Goal: Task Accomplishment & Management: Manage account settings

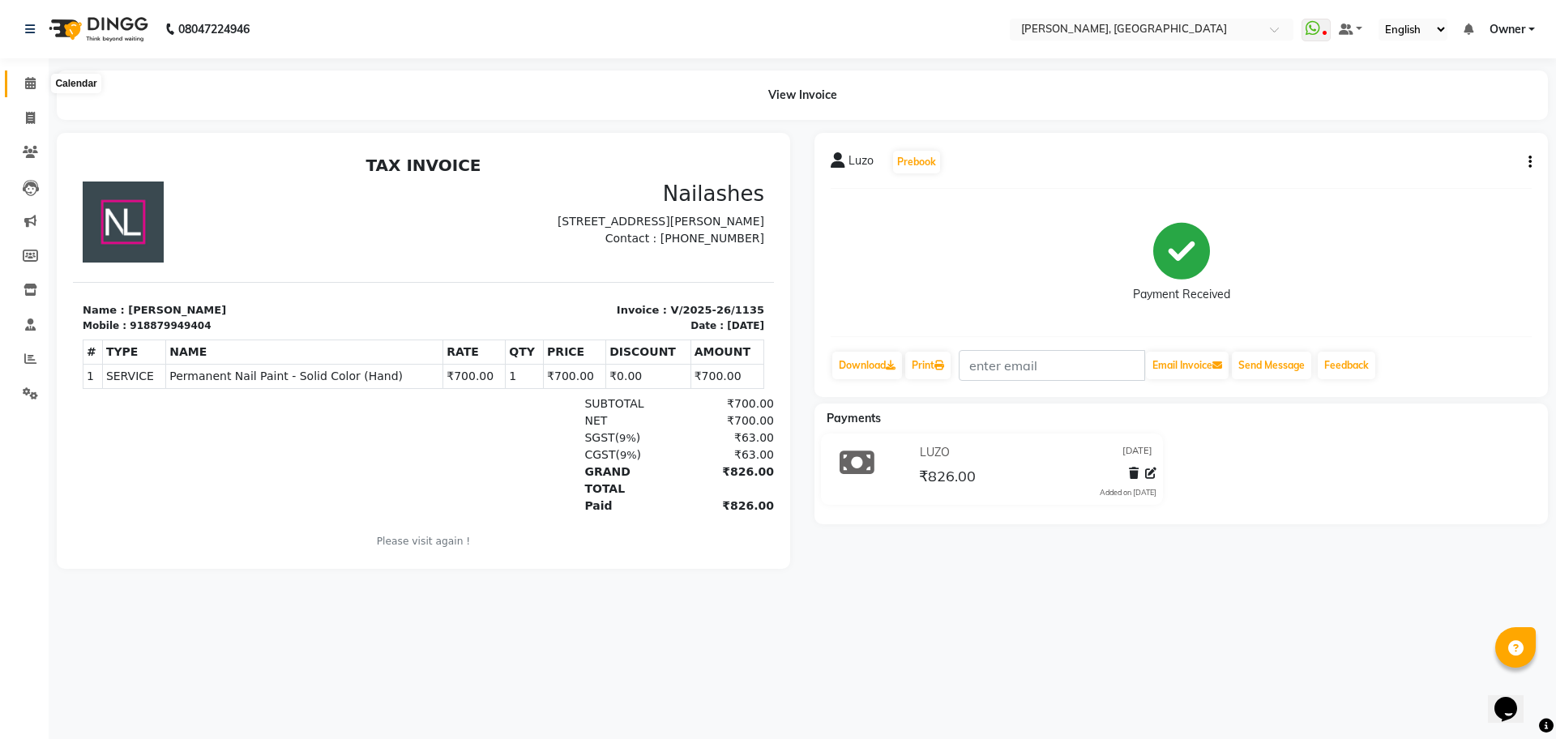
click at [33, 81] on icon at bounding box center [30, 83] width 11 height 12
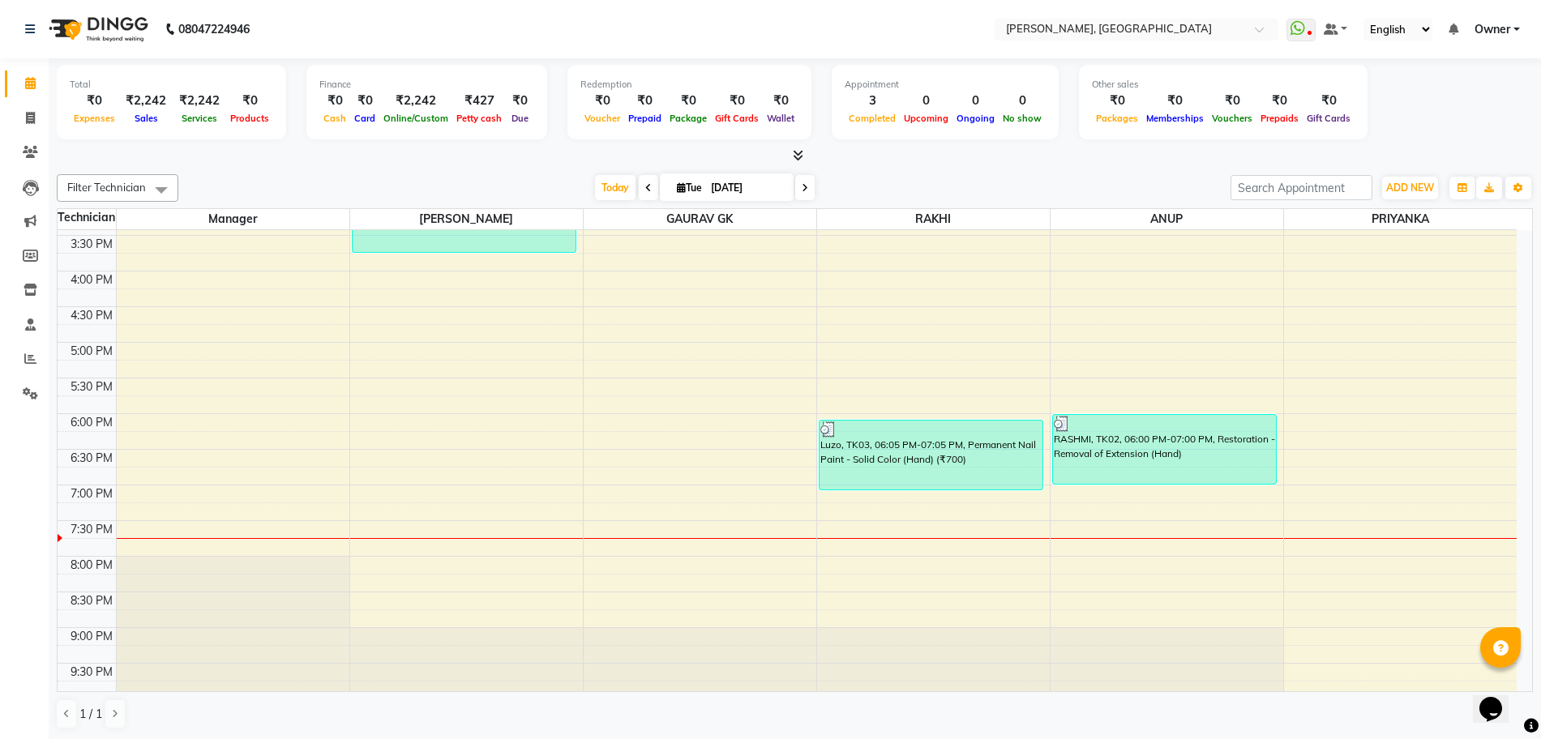
scroll to position [394, 0]
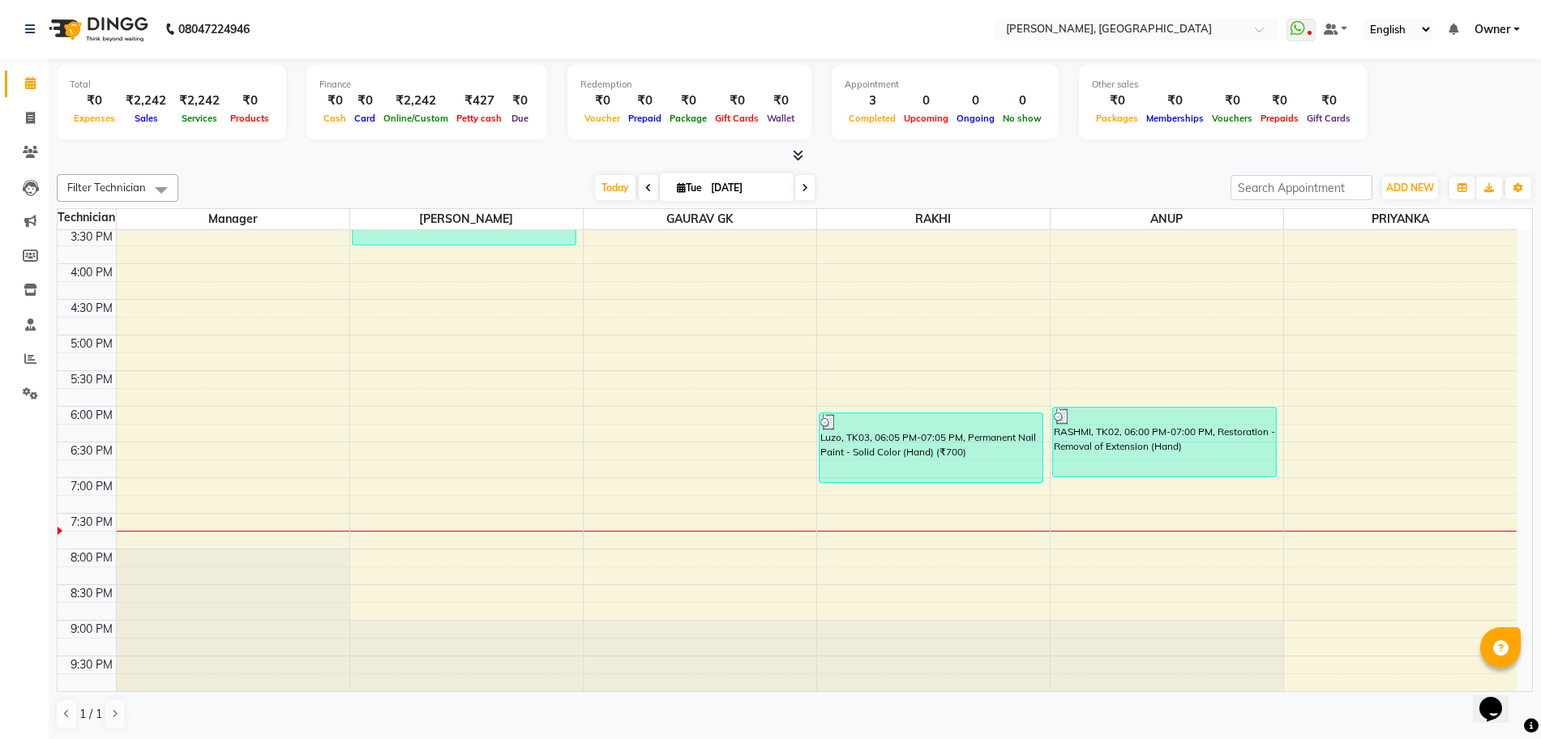
click at [1125, 541] on div "10:00 AM 10:30 AM 11:00 AM 11:30 AM 12:00 PM 12:30 PM 1:00 PM 1:30 PM 2:00 PM 2…" at bounding box center [787, 263] width 1459 height 855
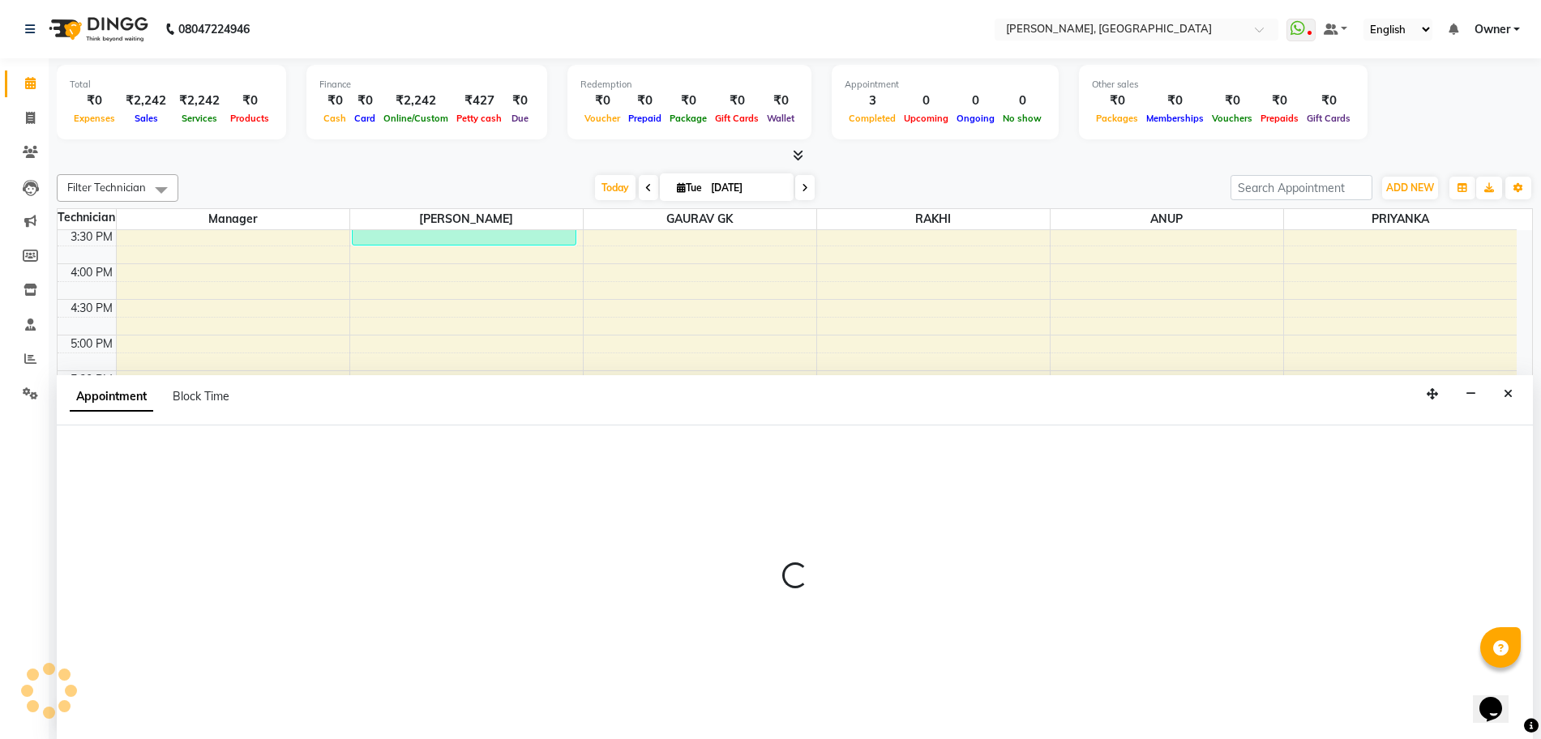
scroll to position [1, 0]
select select "86057"
select select "1185"
select select "tentative"
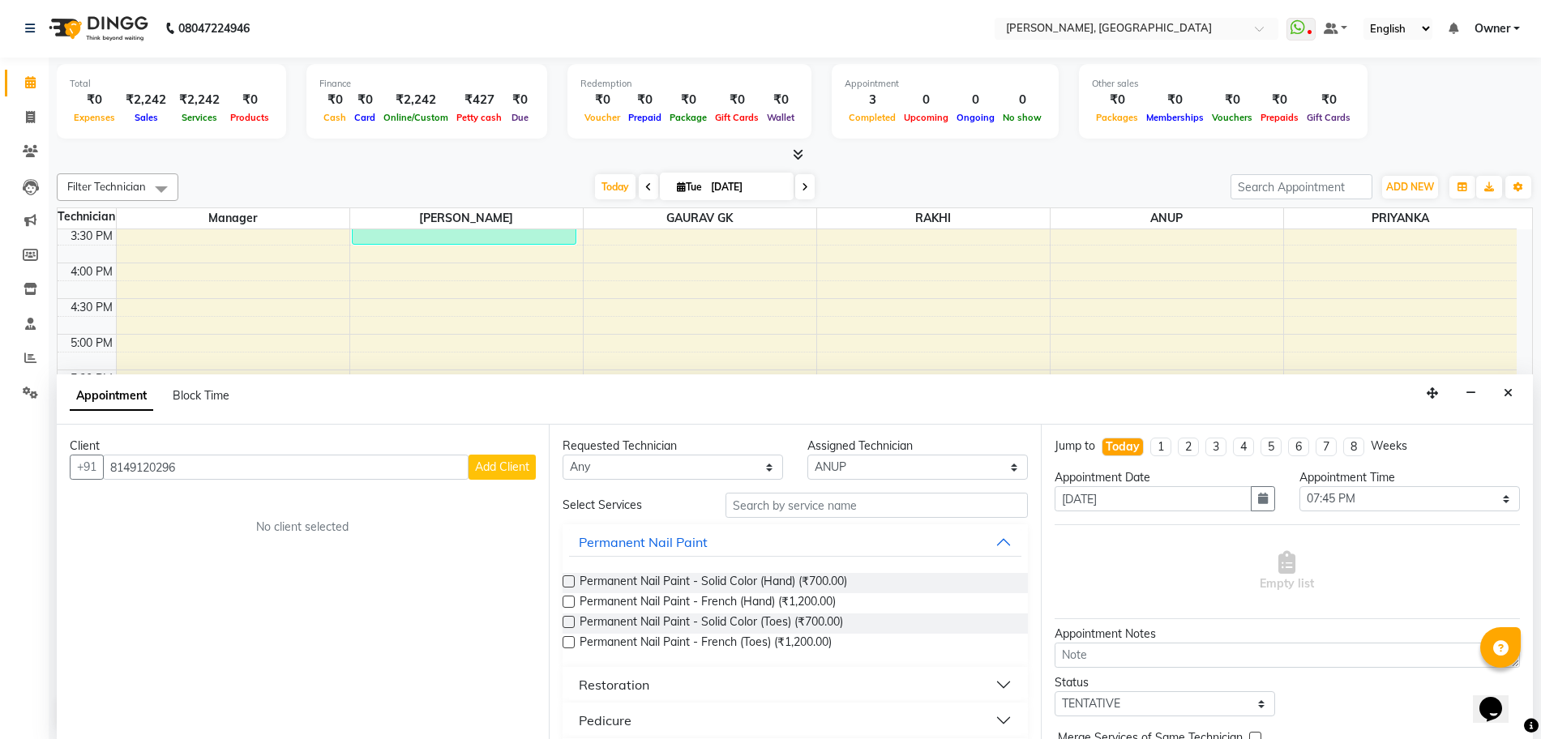
type input "8149120296"
click at [492, 467] on span "Add Client" at bounding box center [502, 466] width 54 height 15
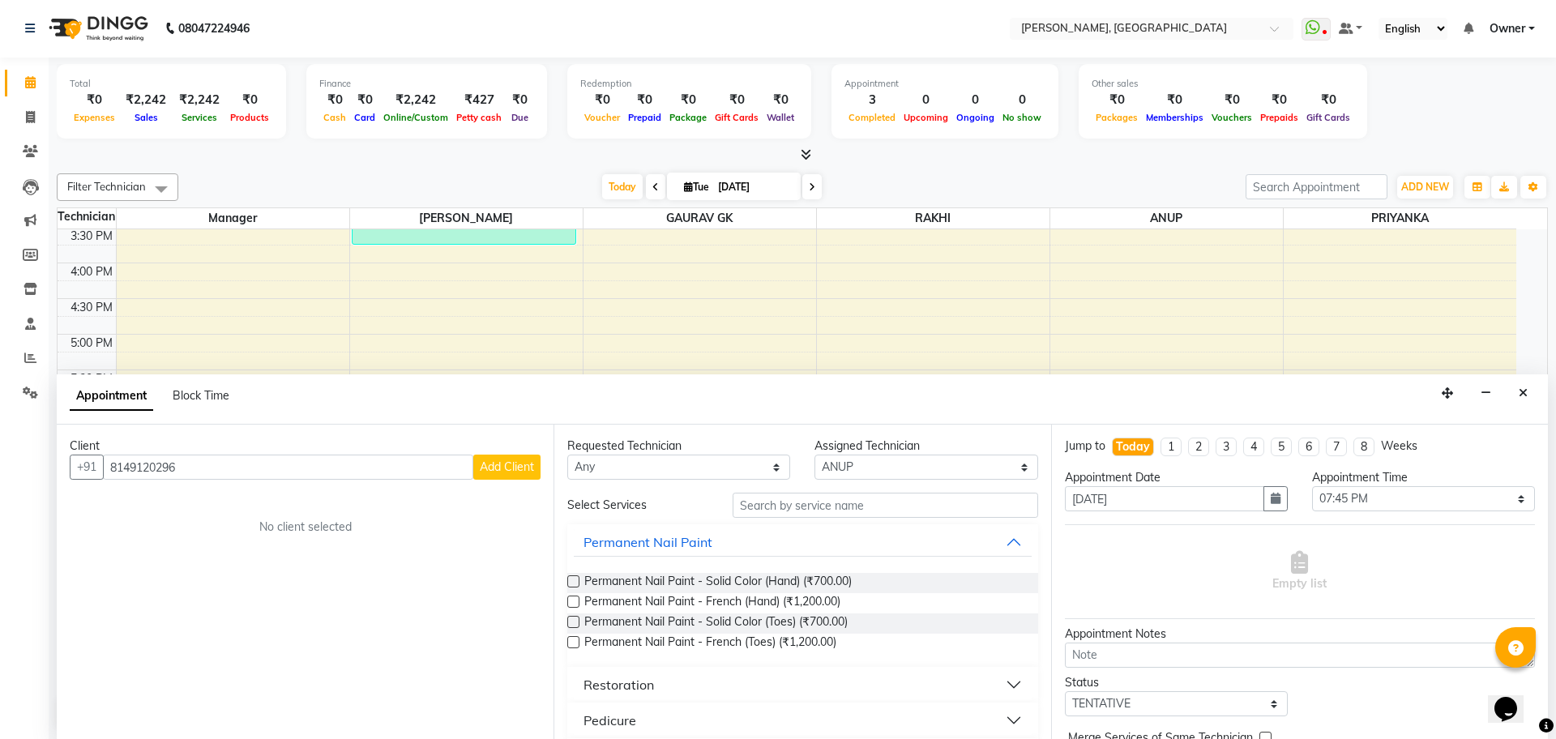
select select "21"
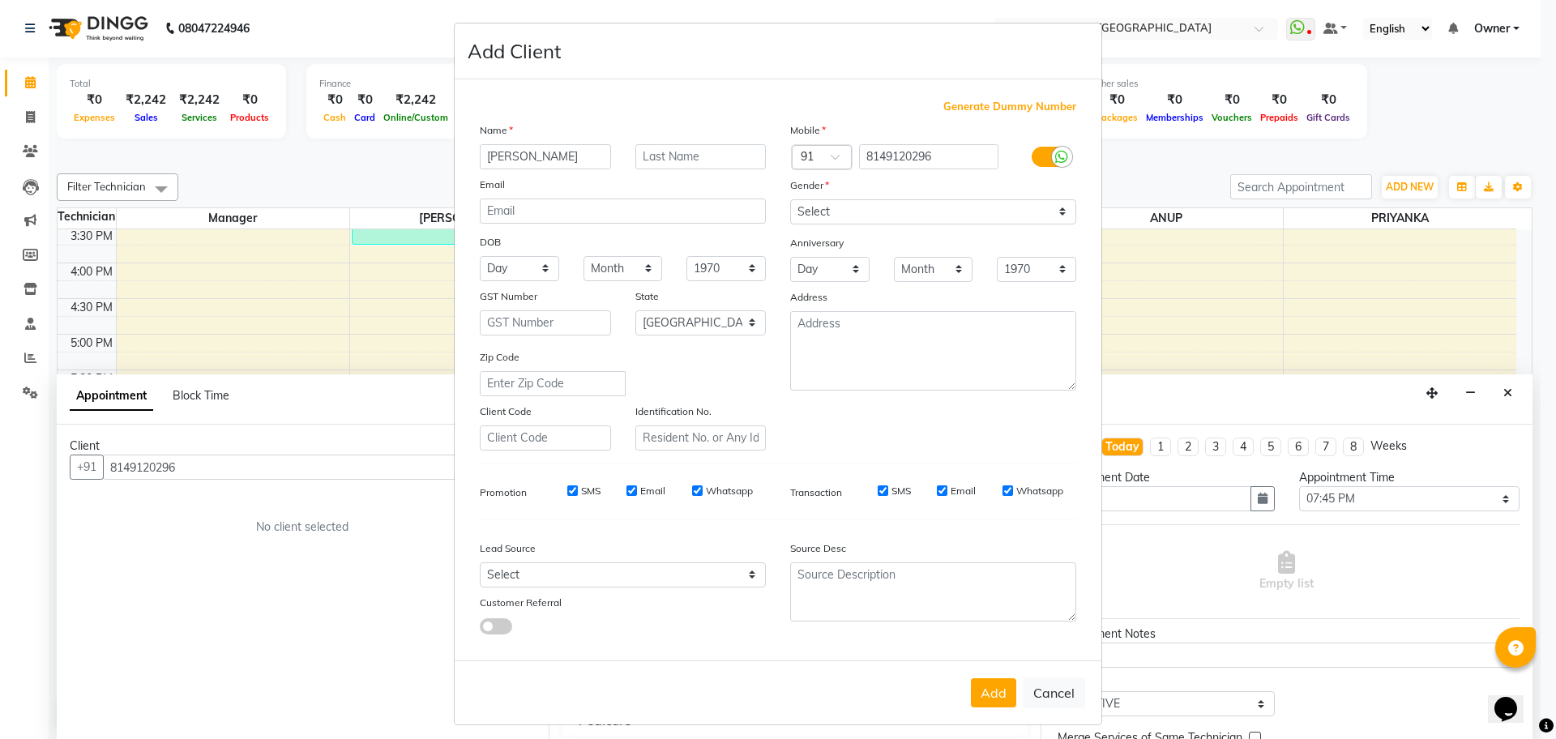
type input "[PERSON_NAME]"
click at [1053, 212] on select "Select [DEMOGRAPHIC_DATA] [DEMOGRAPHIC_DATA] Other Prefer Not To Say" at bounding box center [933, 211] width 286 height 25
click at [1028, 212] on select "Select [DEMOGRAPHIC_DATA] [DEMOGRAPHIC_DATA] Other Prefer Not To Say" at bounding box center [933, 211] width 286 height 25
select select "[DEMOGRAPHIC_DATA]"
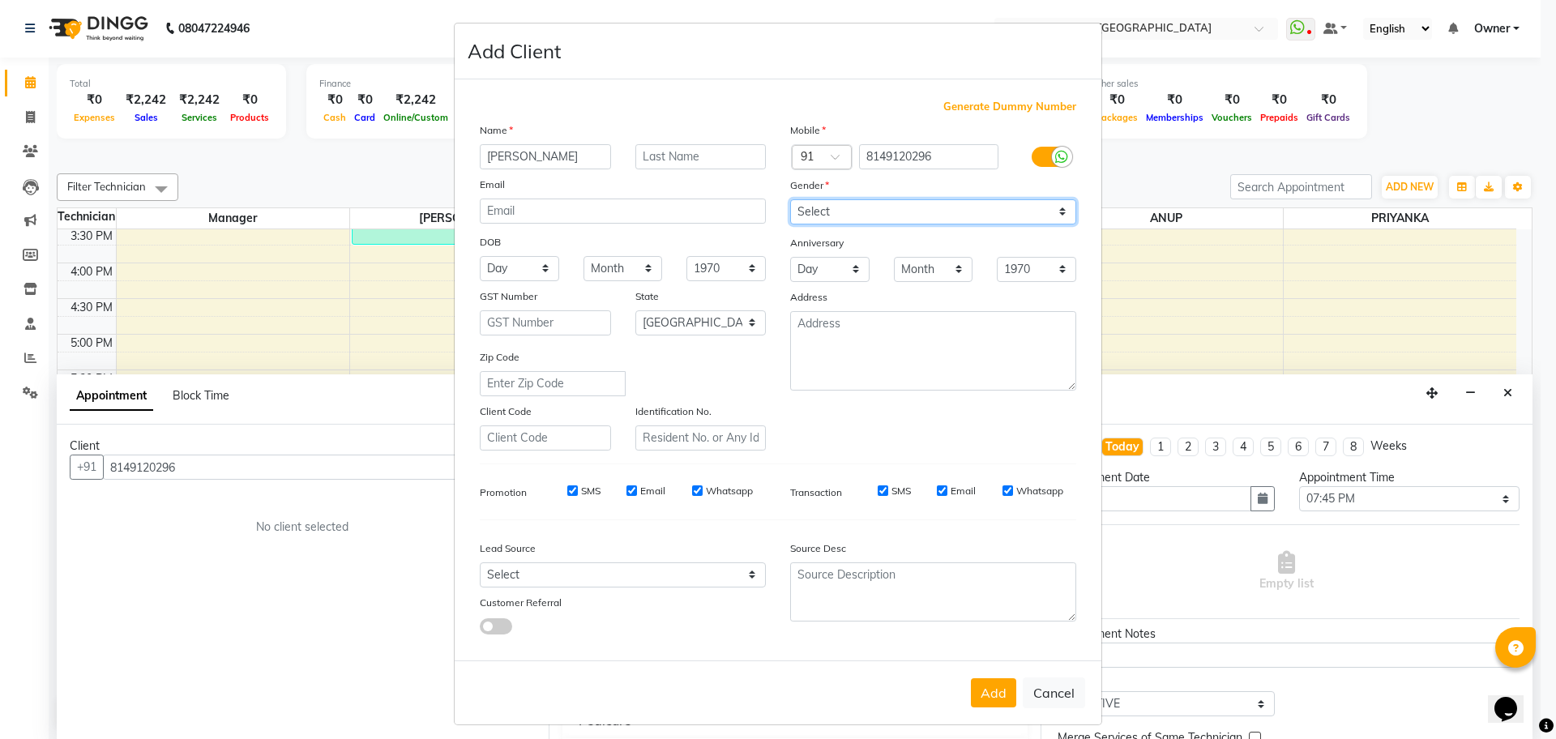
click at [790, 199] on select "Select [DEMOGRAPHIC_DATA] [DEMOGRAPHIC_DATA] Other Prefer Not To Say" at bounding box center [933, 211] width 286 height 25
click at [991, 691] on button "Add" at bounding box center [993, 692] width 45 height 29
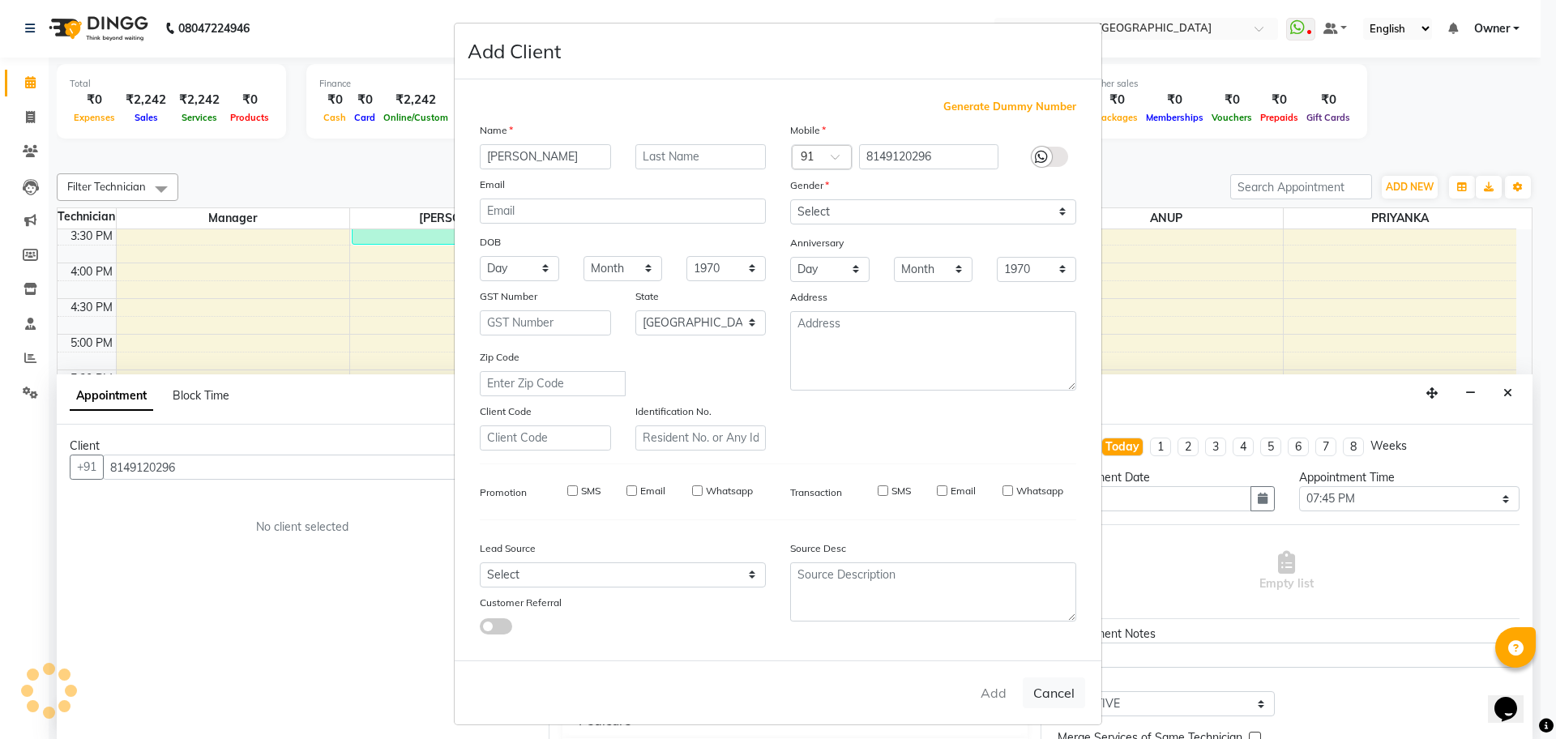
select select
select select "null"
select select
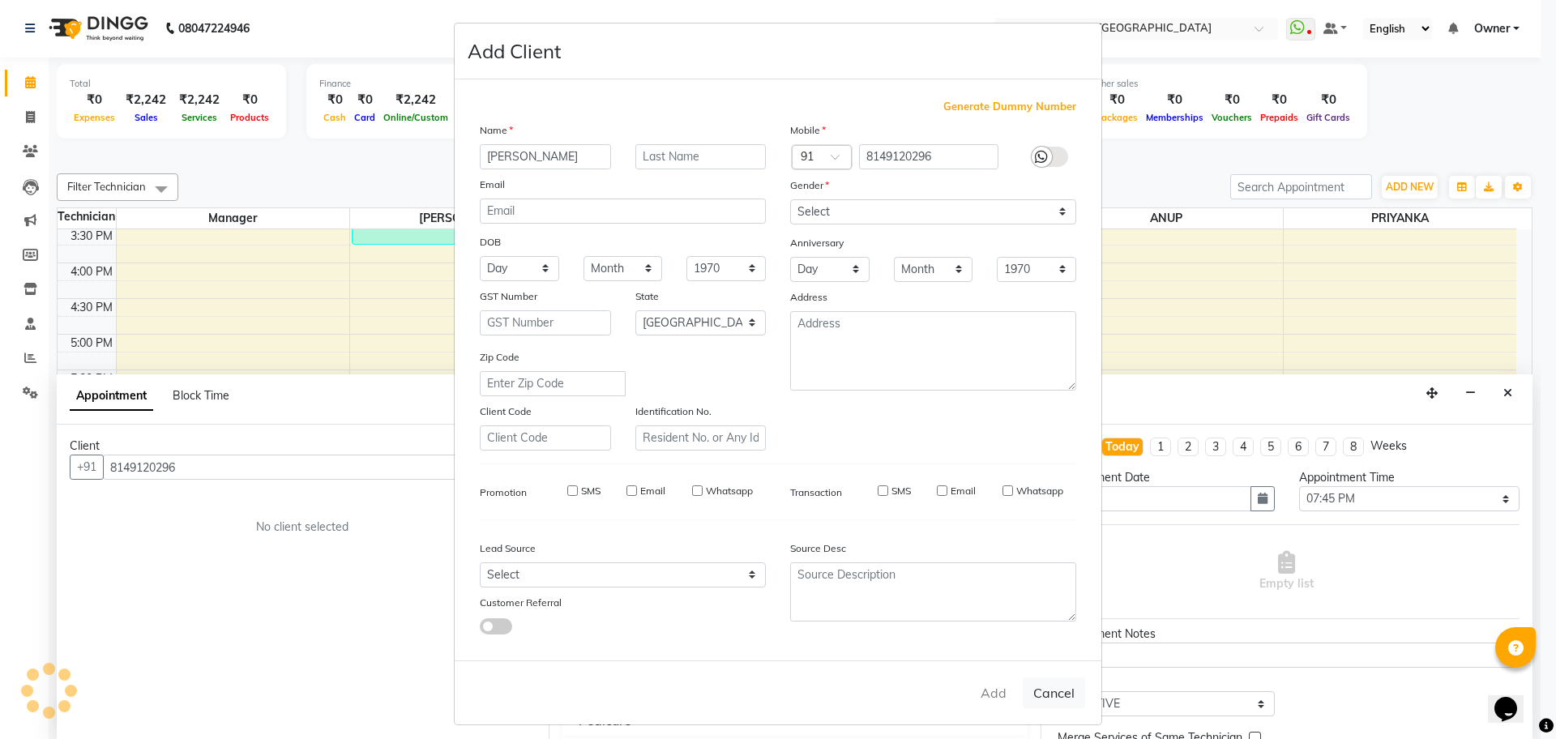
select select
checkbox input "false"
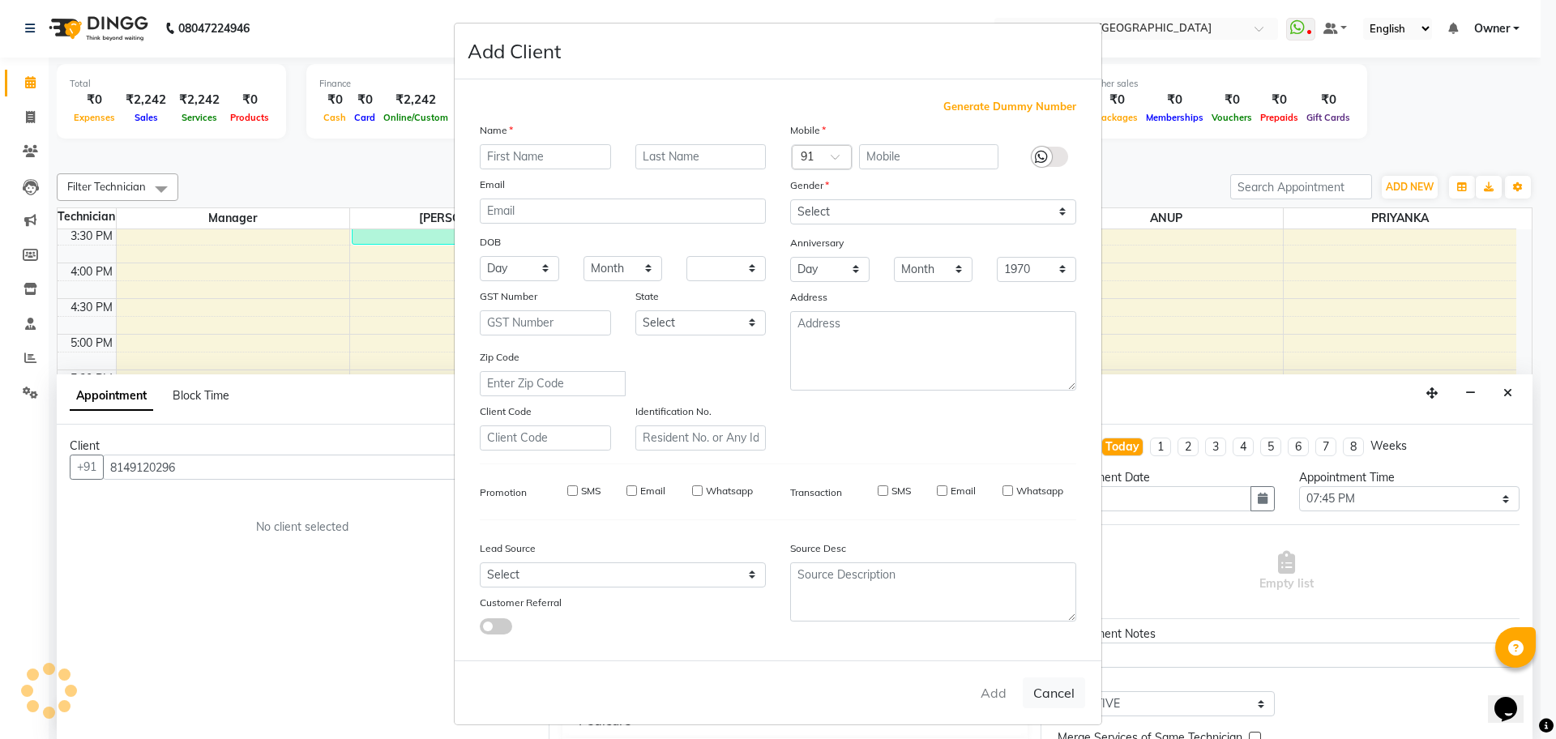
checkbox input "false"
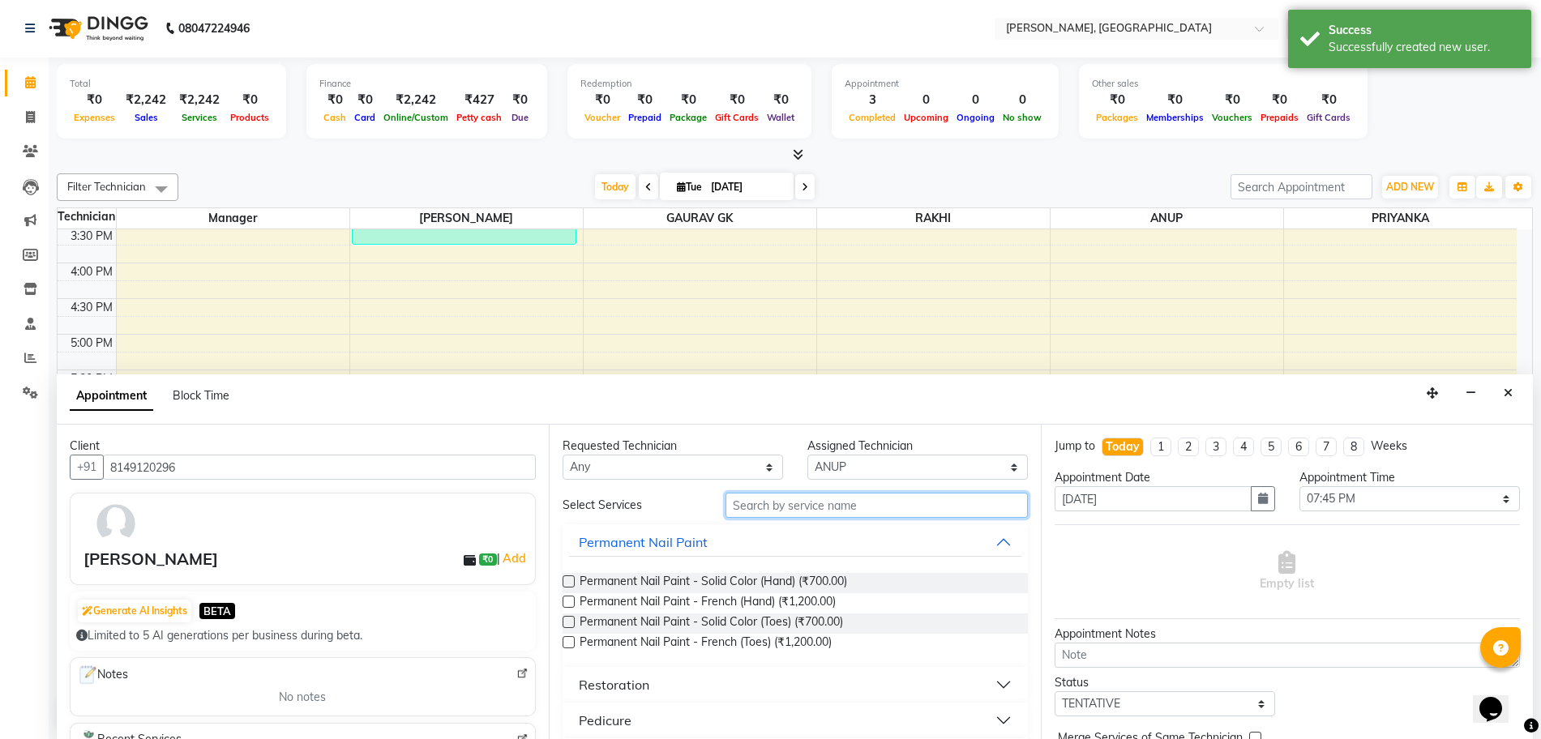
click at [816, 504] on input "text" at bounding box center [876, 505] width 302 height 25
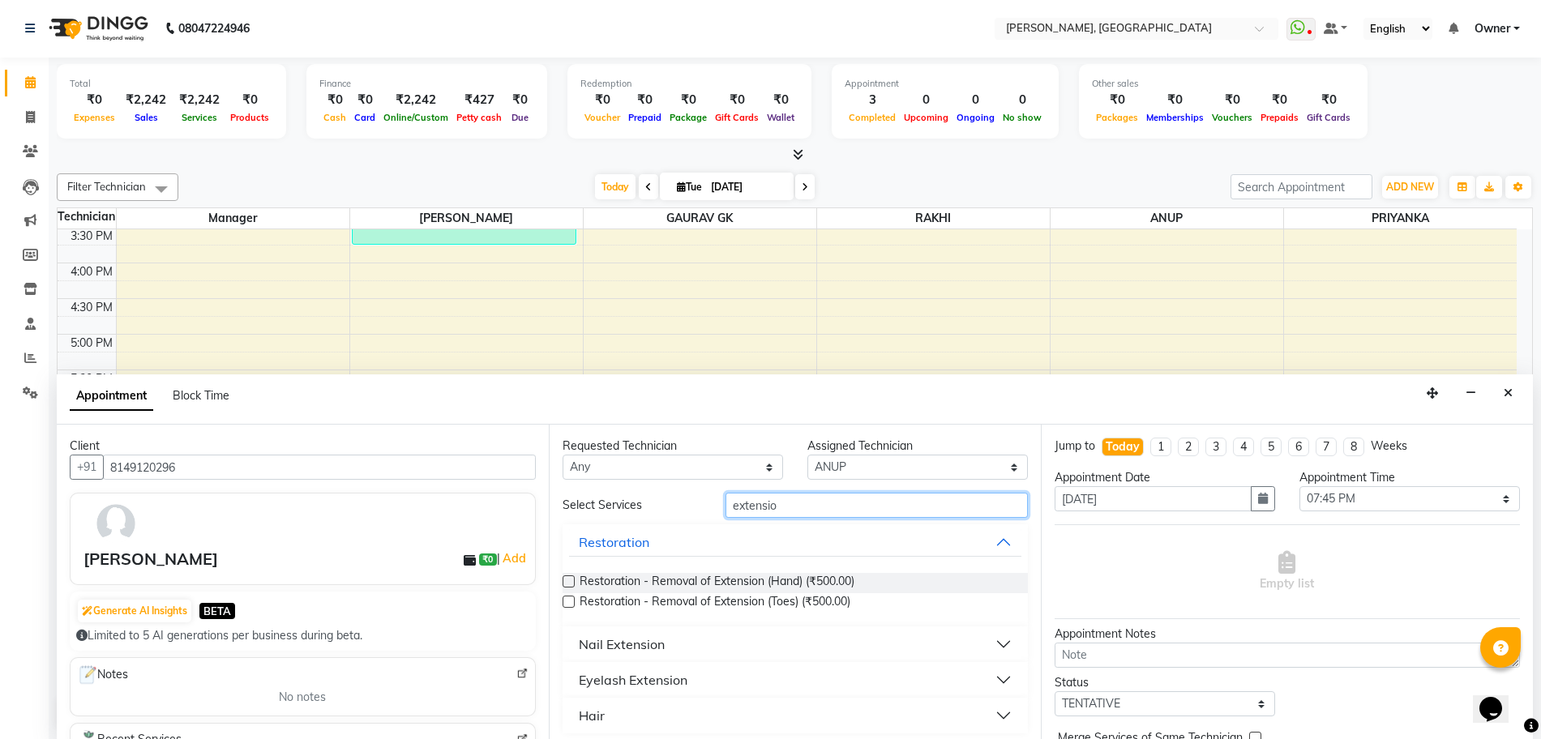
type input "extensio"
click at [692, 643] on button "Nail Extension" at bounding box center [795, 644] width 452 height 29
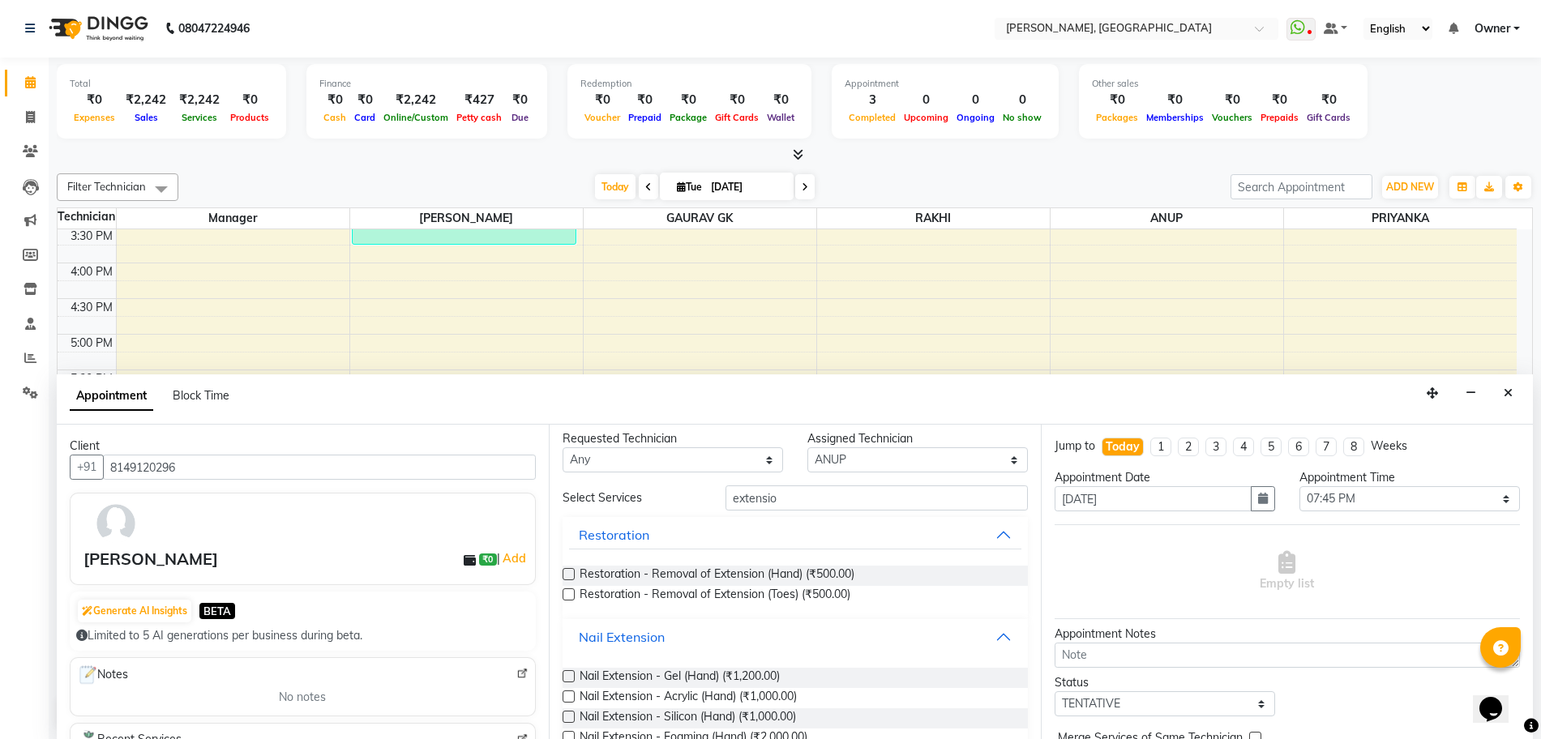
scroll to position [11, 0]
click at [747, 700] on span "Nail Extension - Acrylic (Hand) (₹1,000.00)" at bounding box center [687, 695] width 217 height 20
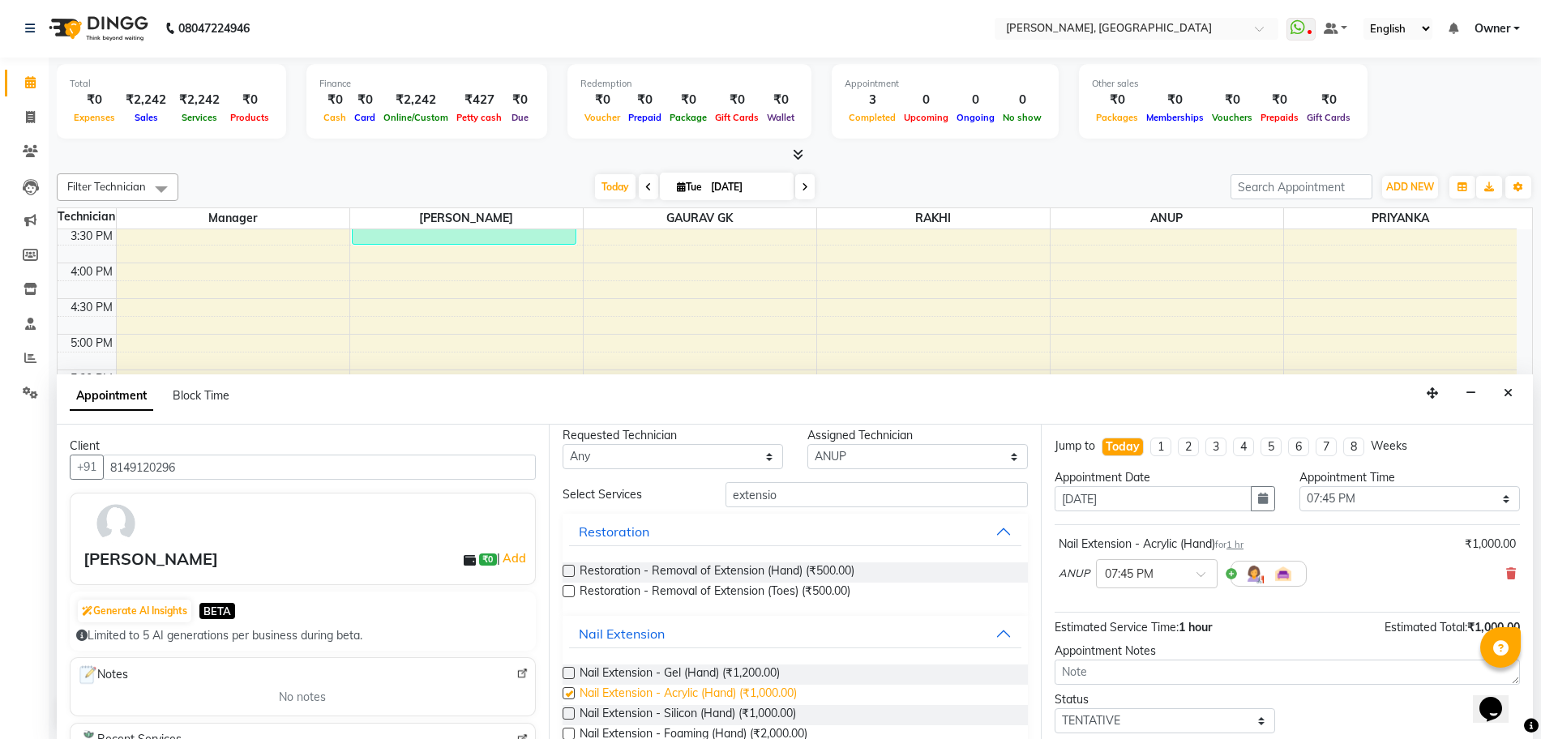
checkbox input "false"
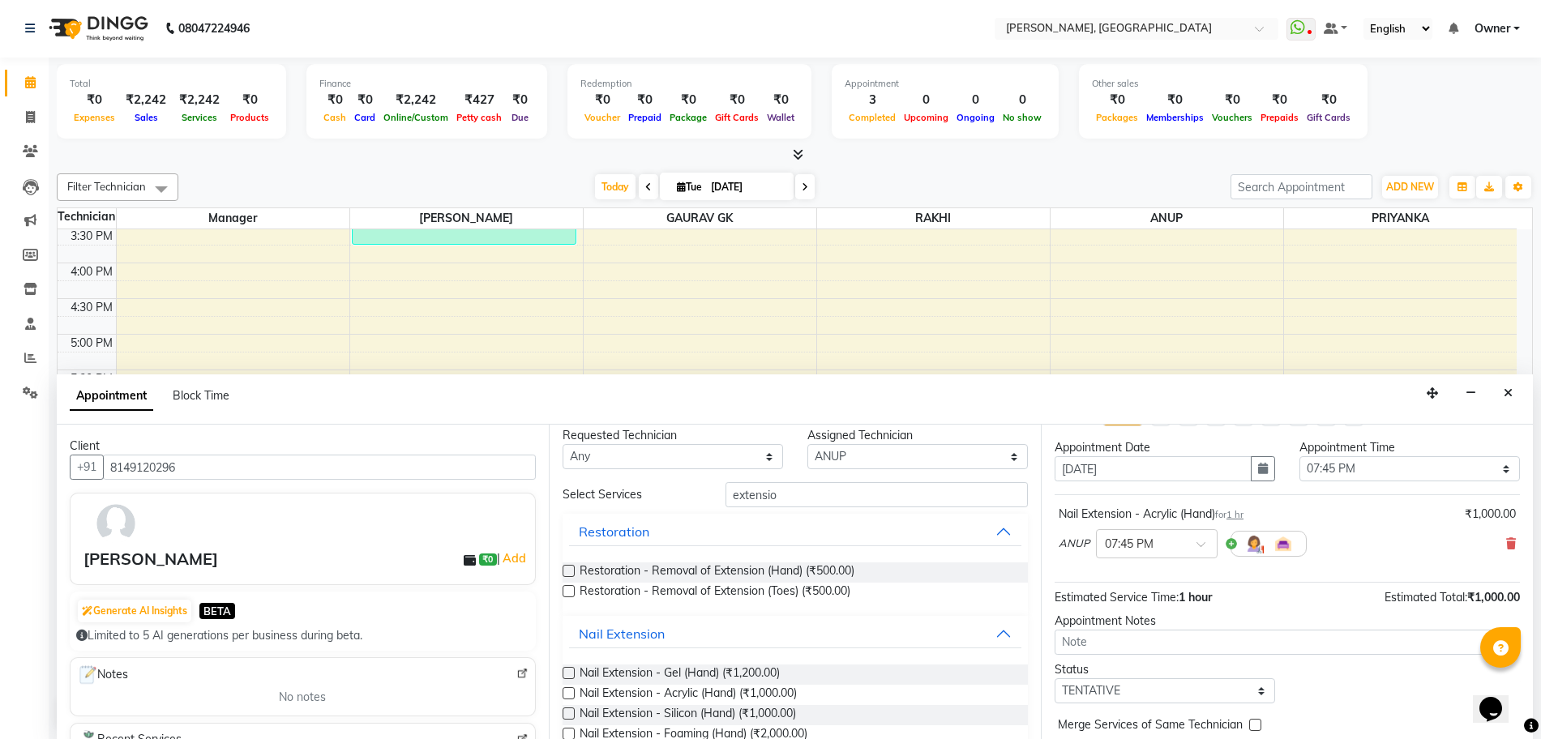
scroll to position [96, 0]
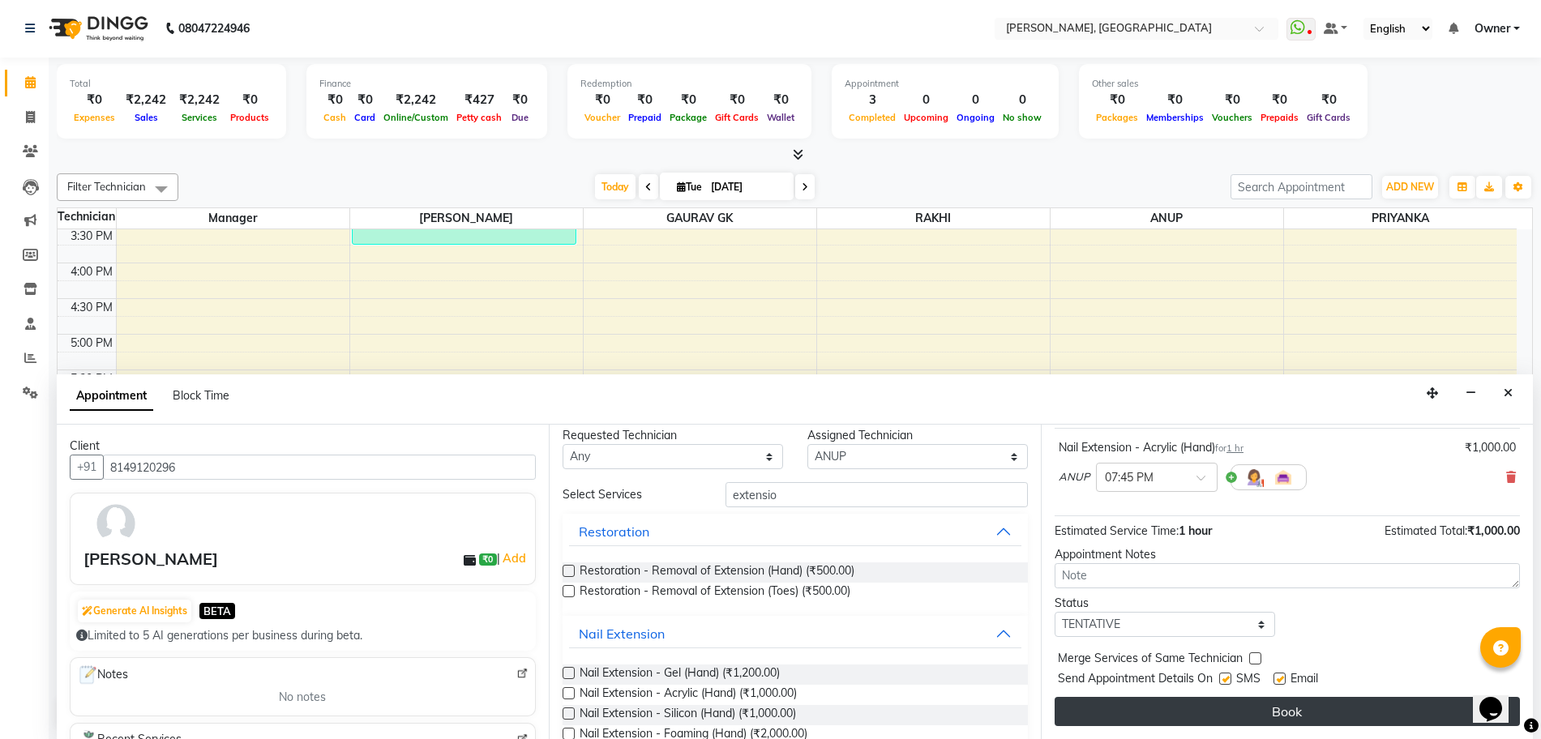
click at [1334, 709] on button "Book" at bounding box center [1286, 711] width 465 height 29
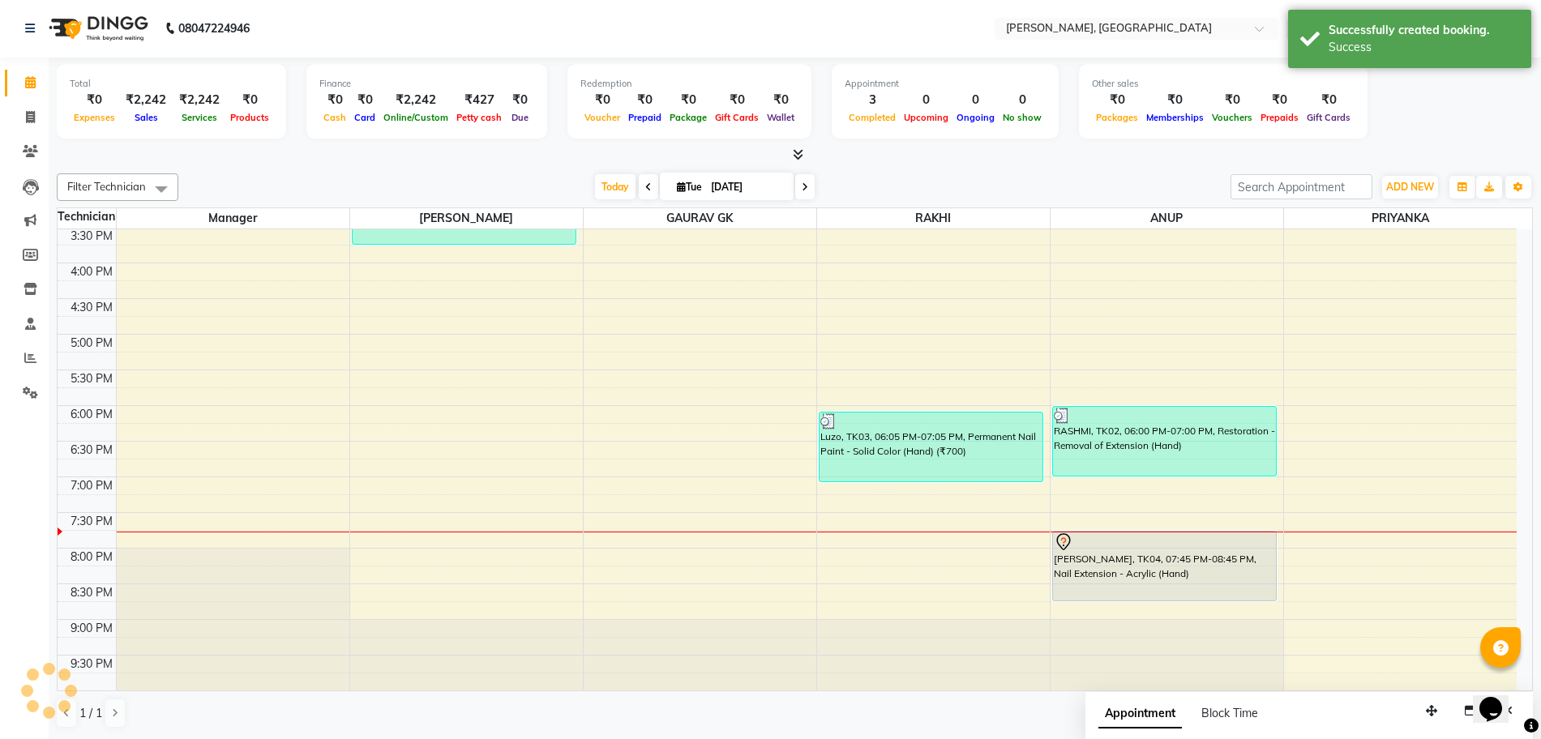
scroll to position [0, 0]
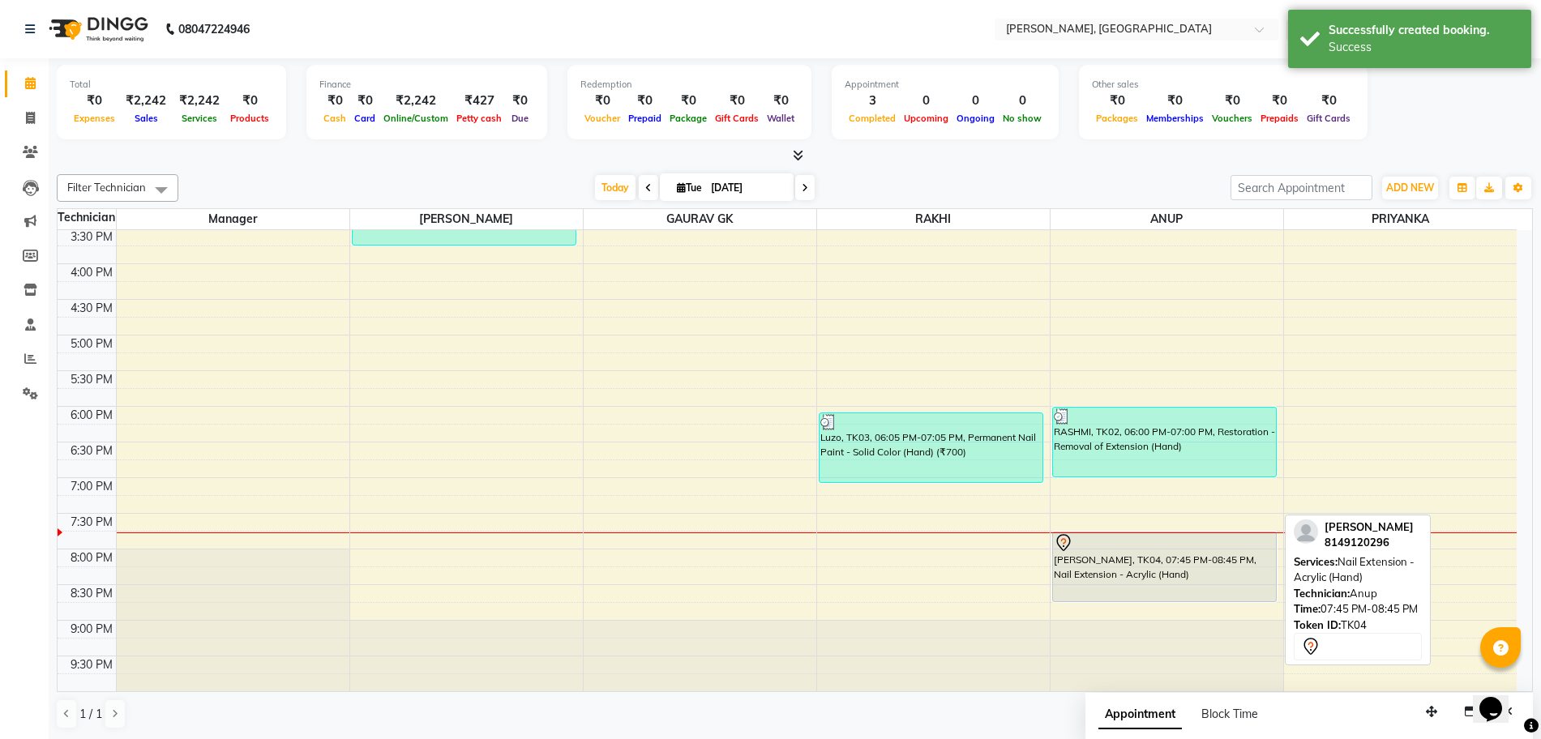
click at [1092, 566] on div "[PERSON_NAME], TK04, 07:45 PM-08:45 PM, Nail Extension - Acrylic (Hand)" at bounding box center [1165, 566] width 224 height 69
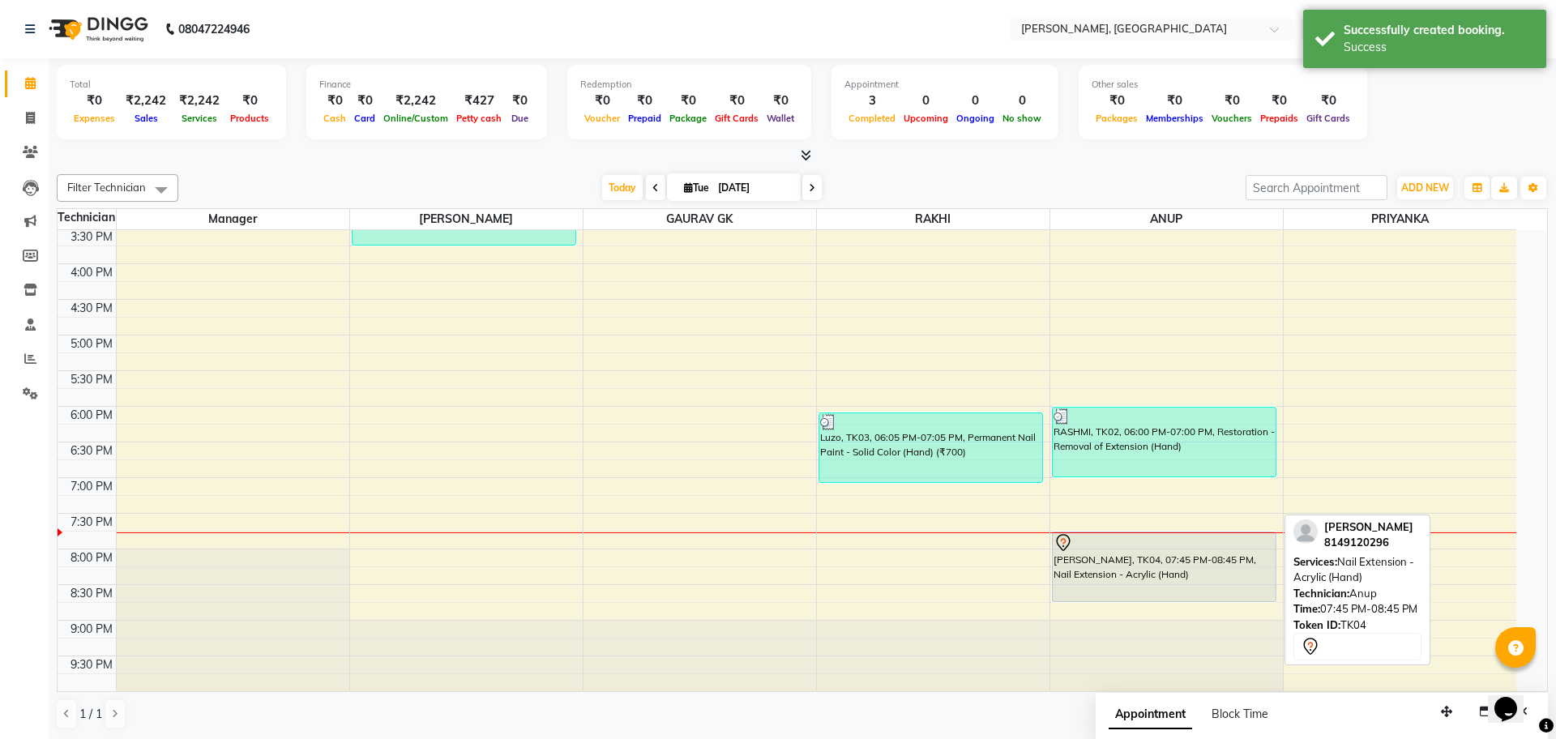
select select "7"
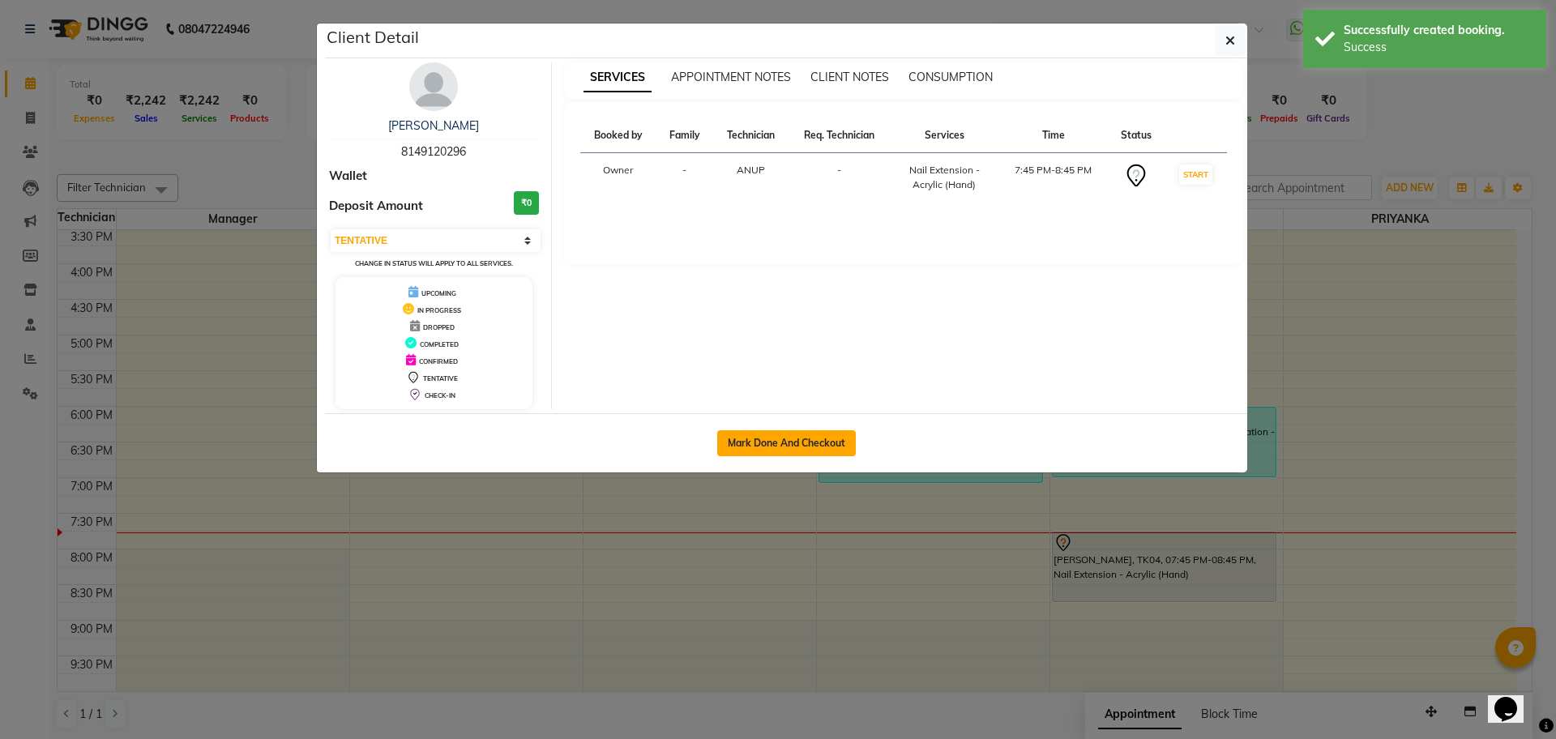
click at [814, 442] on button "Mark Done And Checkout" at bounding box center [786, 443] width 139 height 26
select select "service"
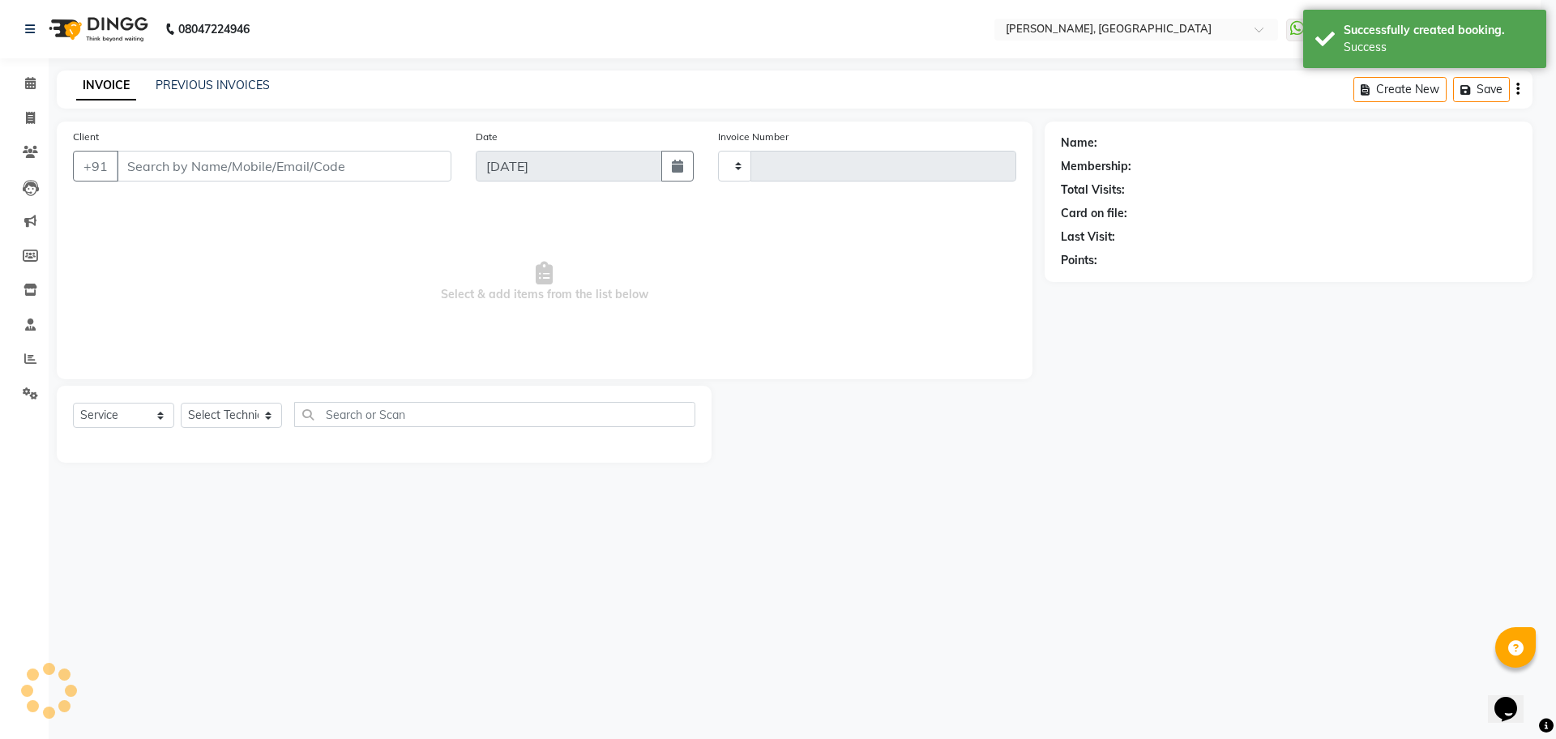
type input "1136"
select select "3"
select select "7674"
type input "8149120296"
select select "86057"
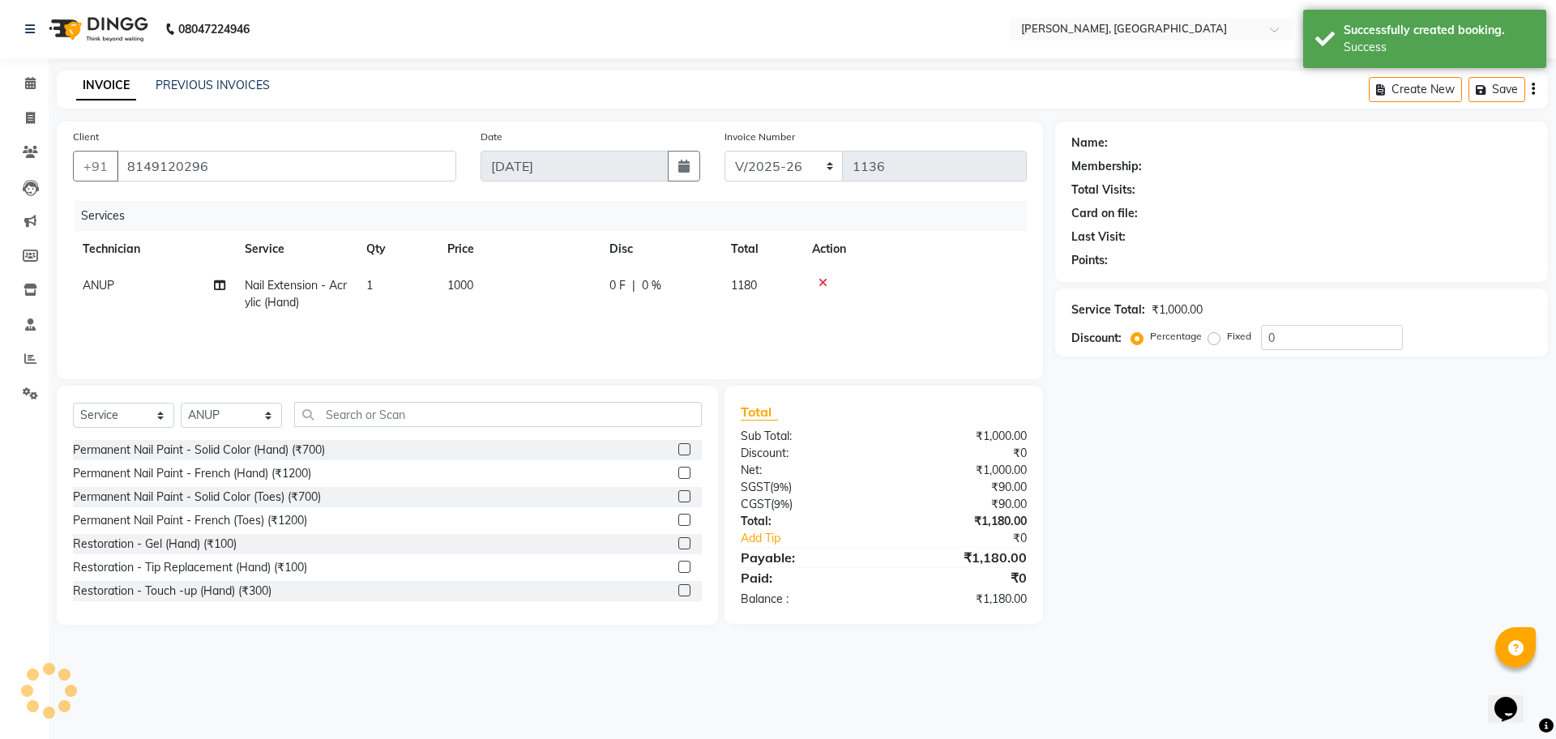
select select "1: Object"
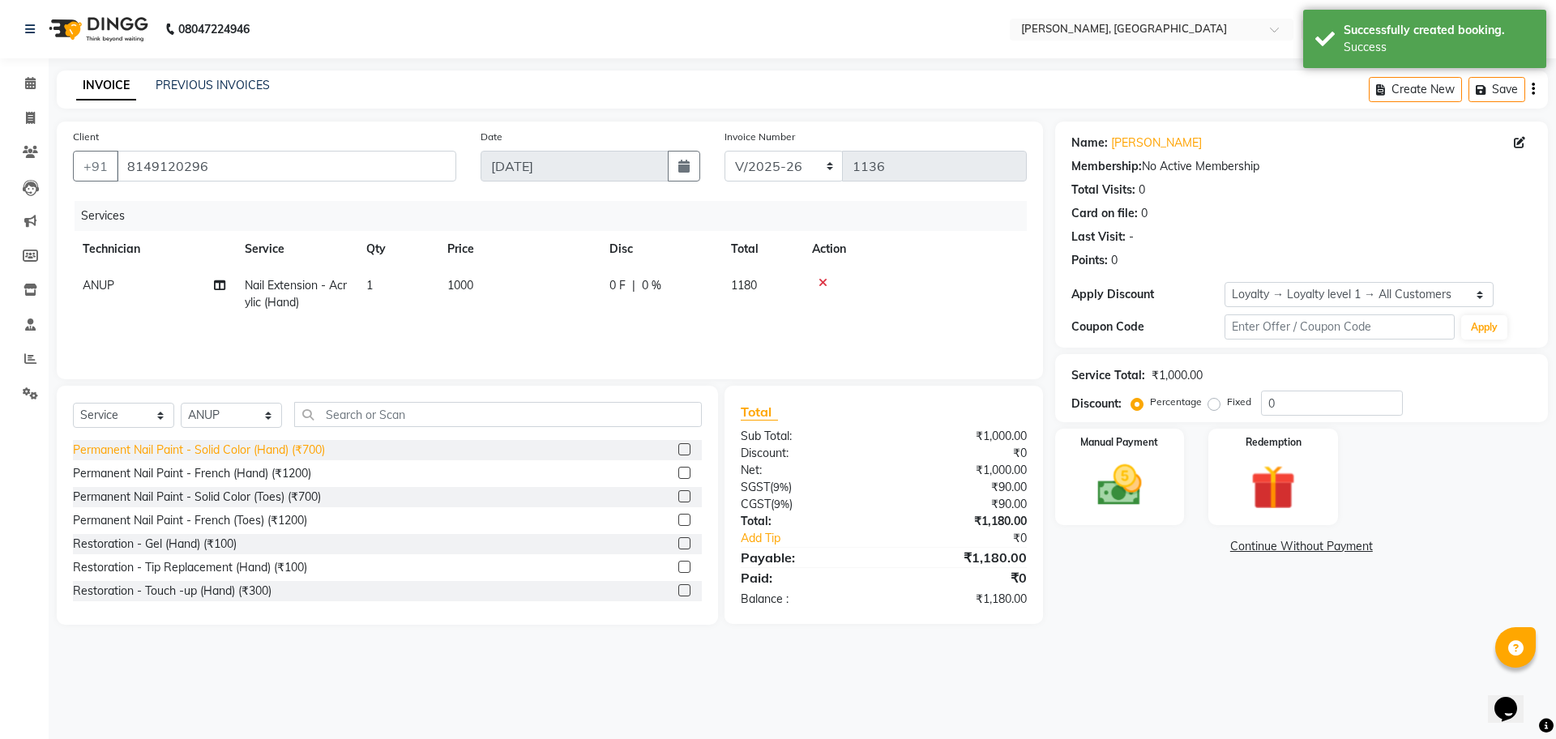
click at [325, 452] on div "Permanent Nail Paint - Solid Color (Hand) (₹700)" at bounding box center [199, 450] width 252 height 17
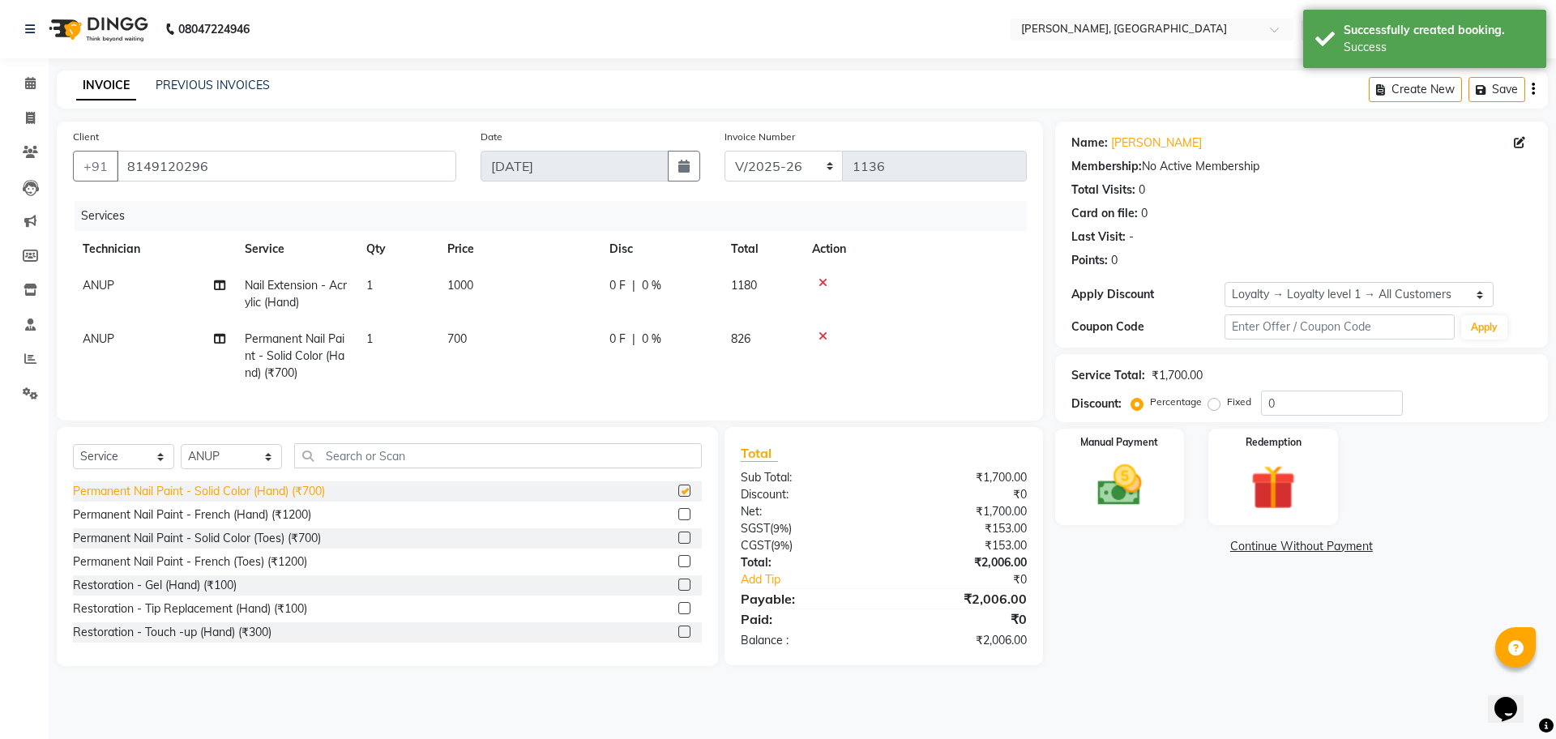
checkbox input "false"
click at [1097, 506] on img at bounding box center [1119, 485] width 75 height 53
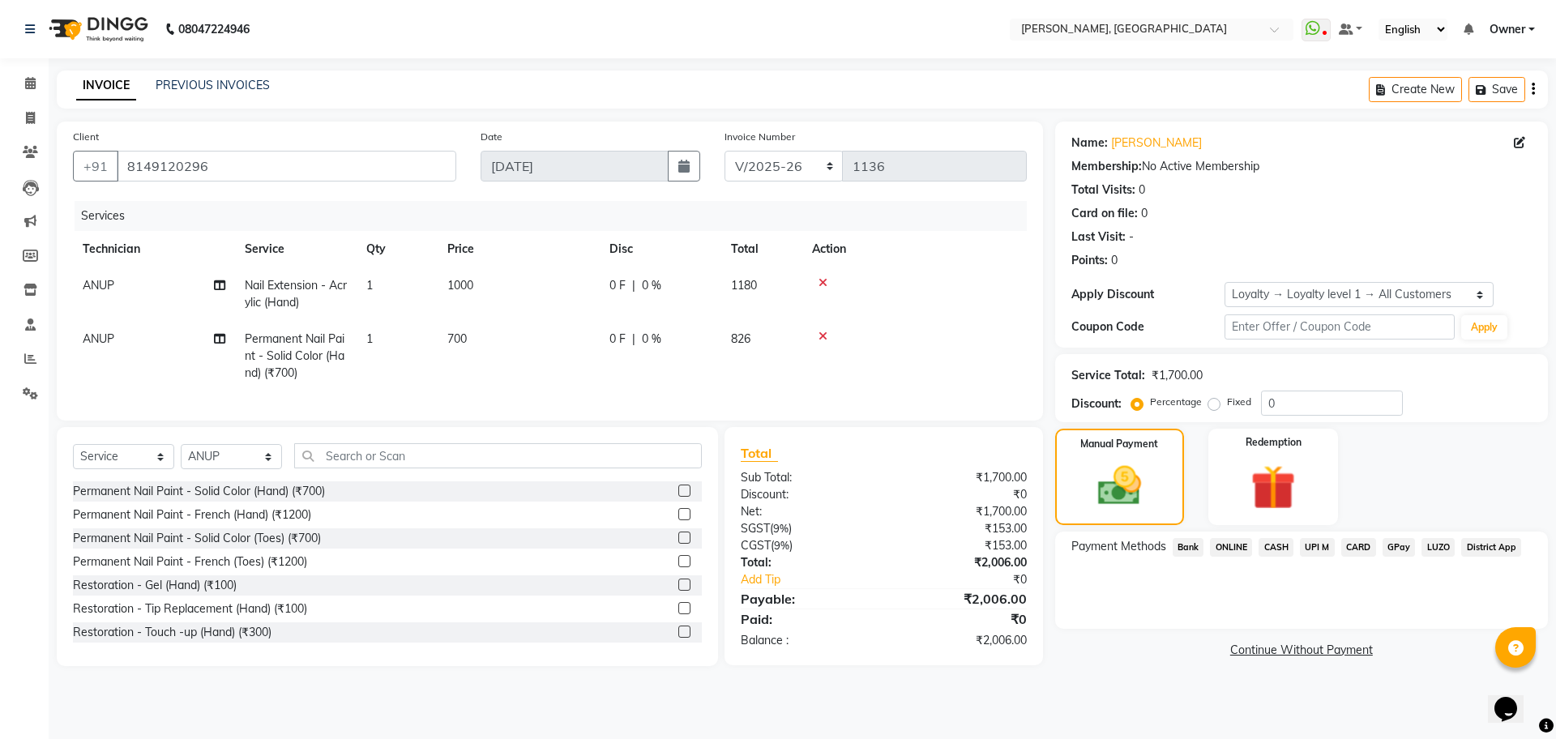
click at [1445, 547] on span "LUZO" at bounding box center [1437, 547] width 33 height 19
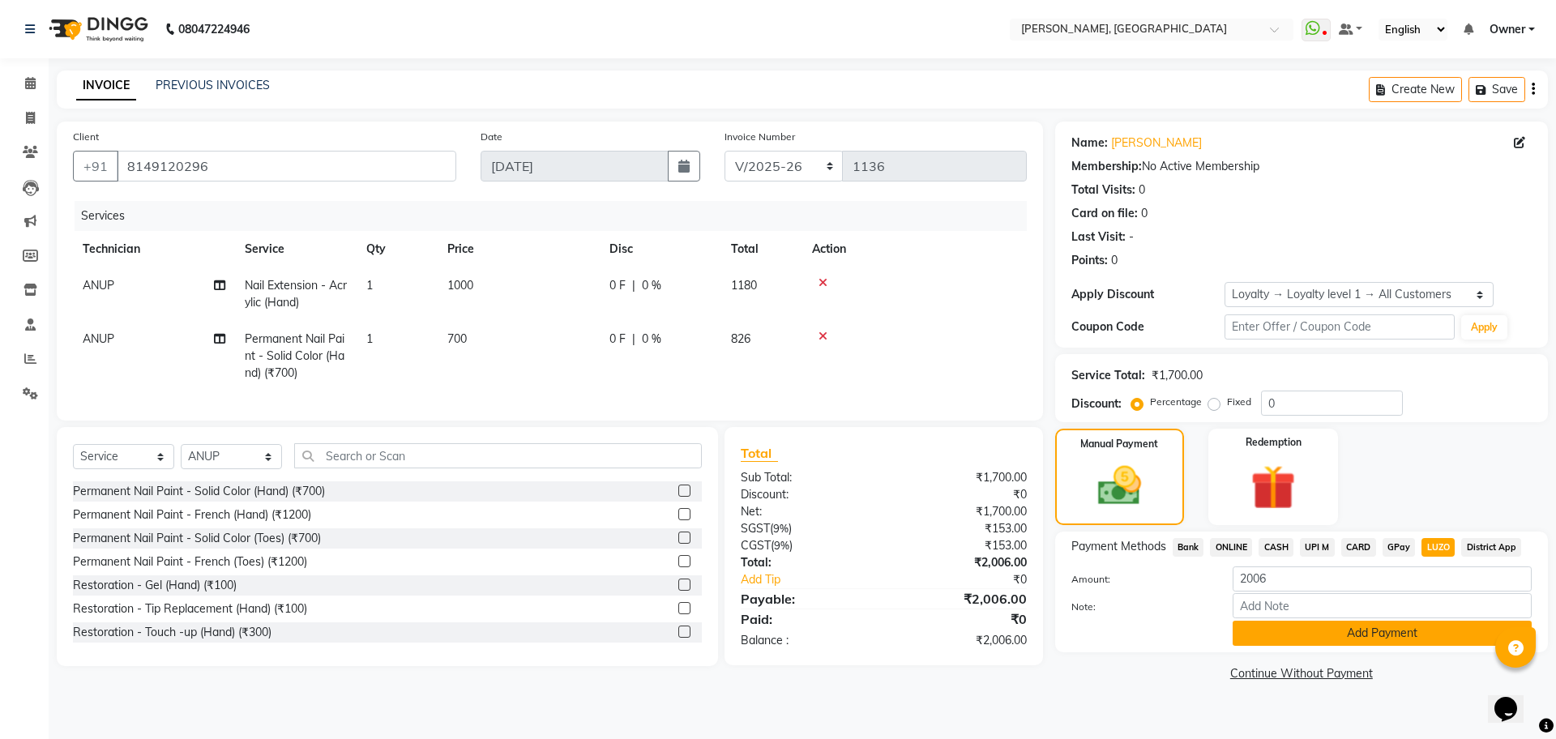
click at [1408, 631] on button "Add Payment" at bounding box center [1382, 633] width 299 height 25
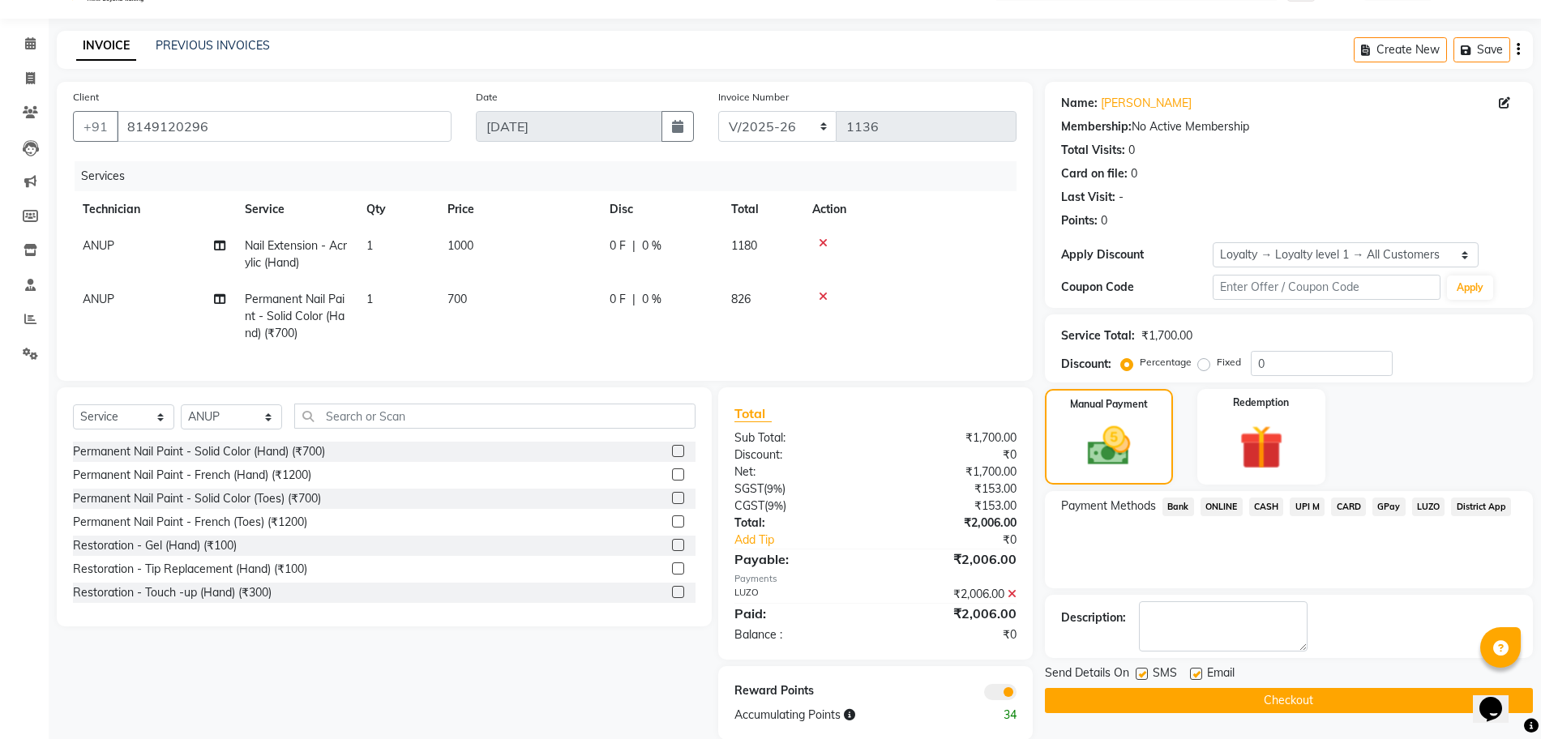
scroll to position [80, 0]
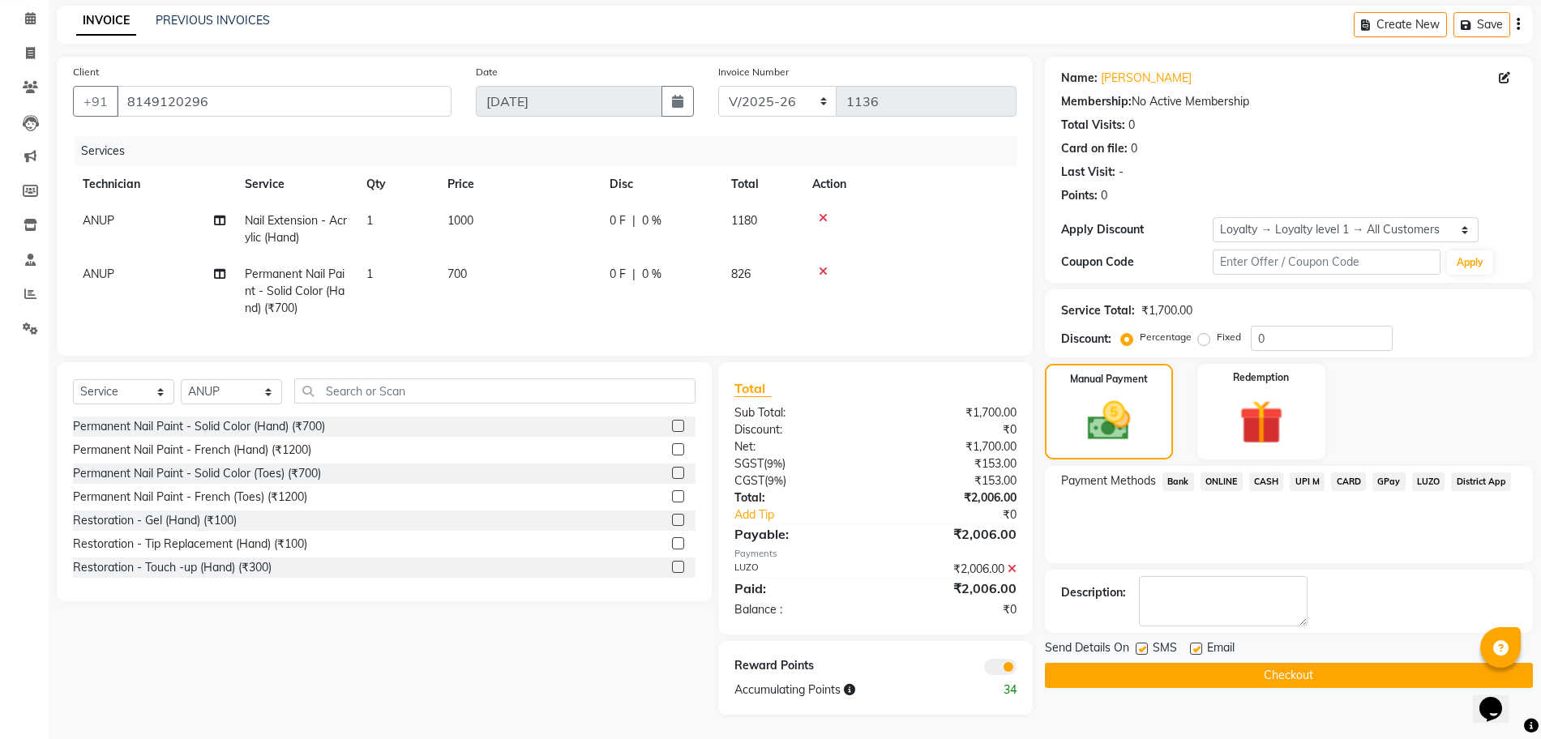
click at [1327, 663] on button "Checkout" at bounding box center [1289, 675] width 488 height 25
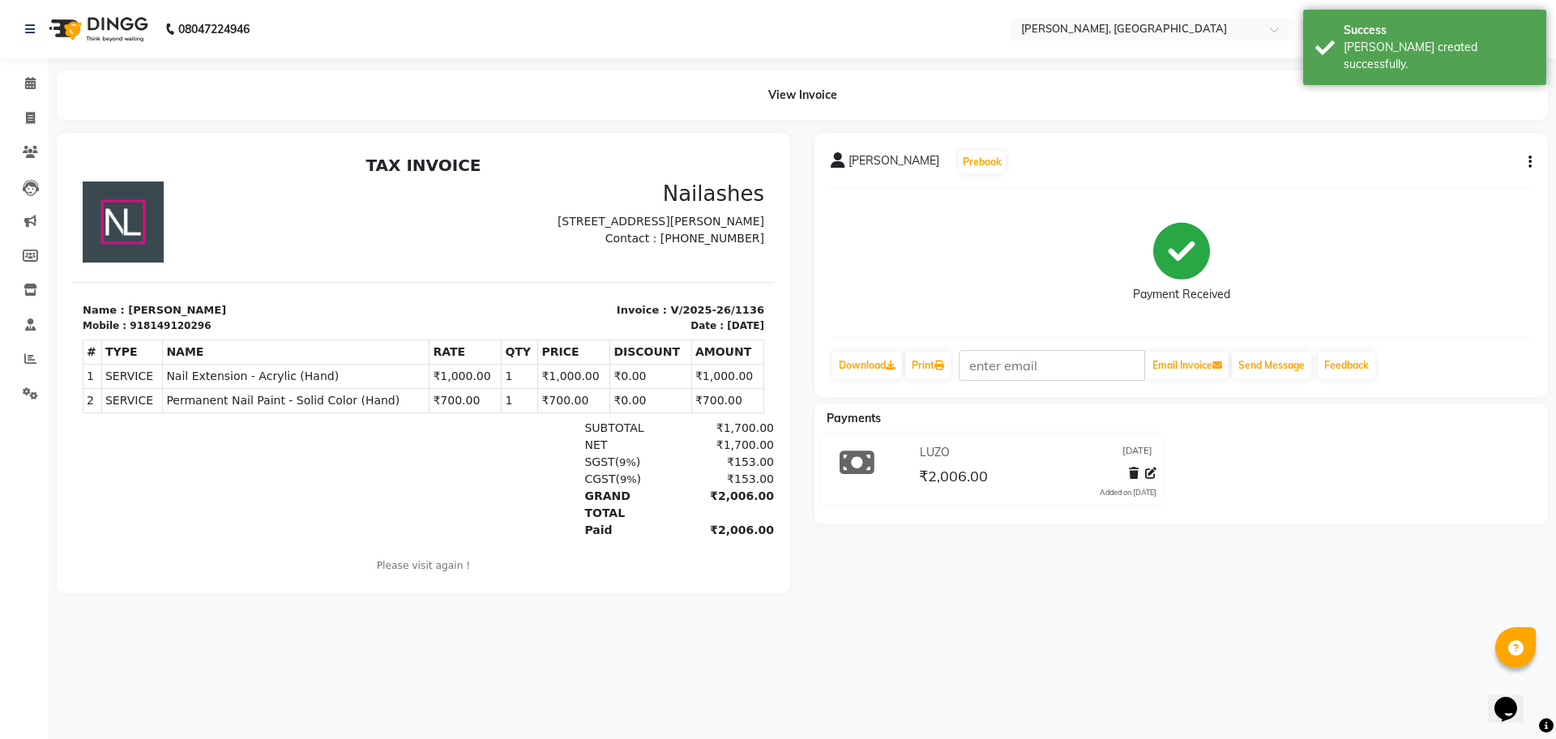
click at [281, 116] on div "View Invoice" at bounding box center [802, 95] width 1491 height 49
click at [277, 118] on div "View Invoice" at bounding box center [802, 95] width 1491 height 49
click at [261, 125] on main "View Invoice [PERSON_NAME] Prebook Payment Received Download Print Email Invoic…" at bounding box center [802, 344] width 1507 height 547
drag, startPoint x: 169, startPoint y: 286, endPoint x: 121, endPoint y: 180, distance: 116.4
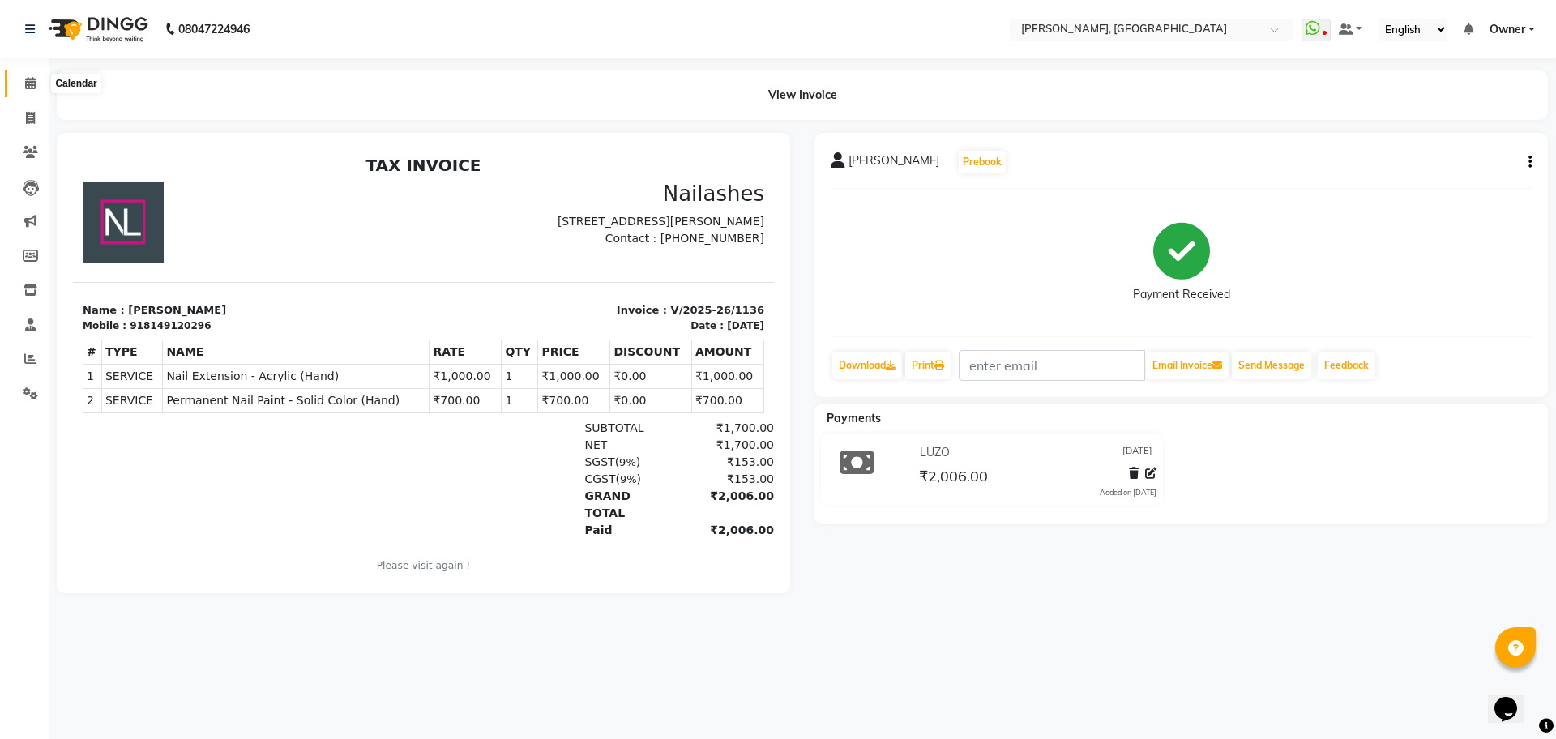
click at [36, 80] on icon at bounding box center [30, 83] width 11 height 12
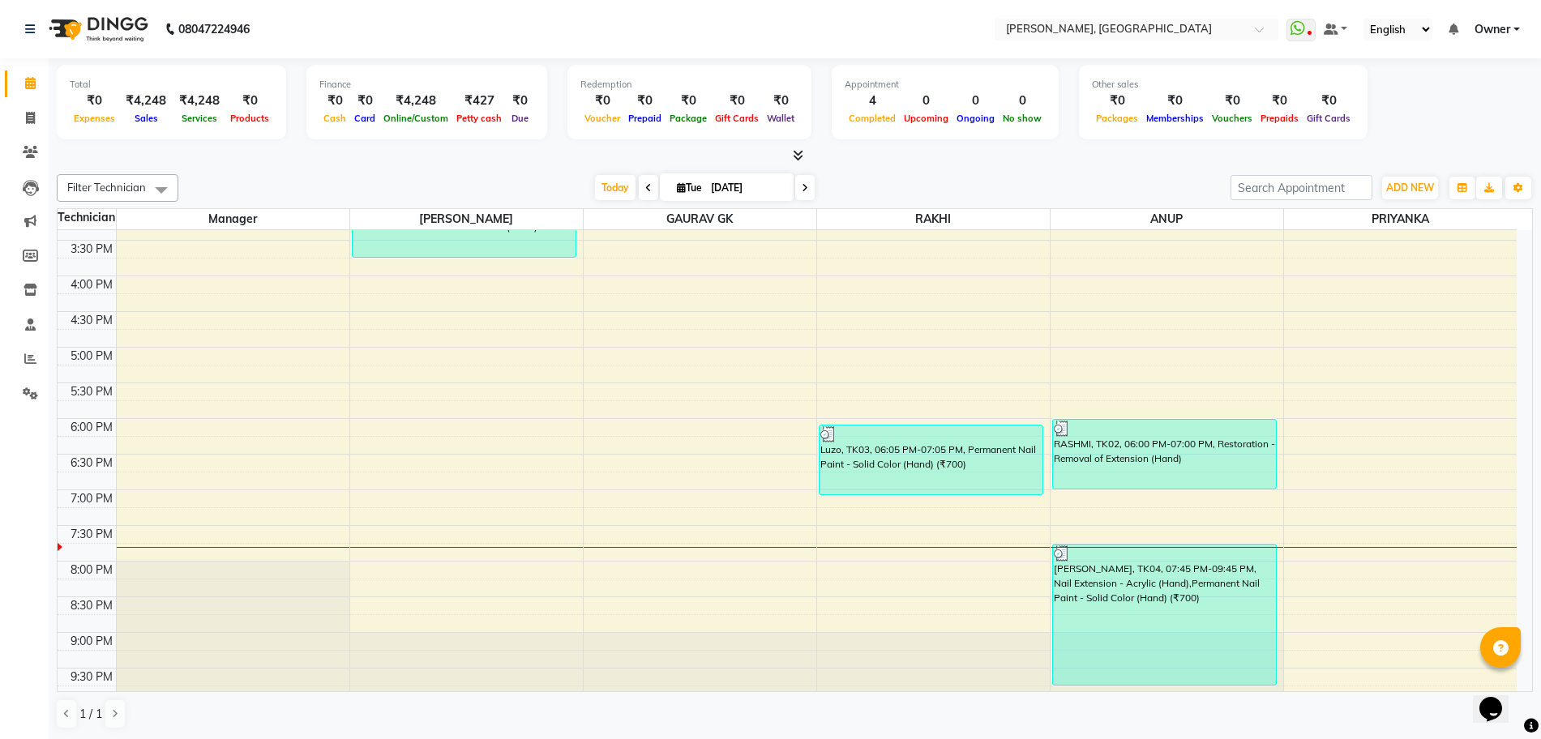
scroll to position [394, 0]
